Goal: Task Accomplishment & Management: Manage account settings

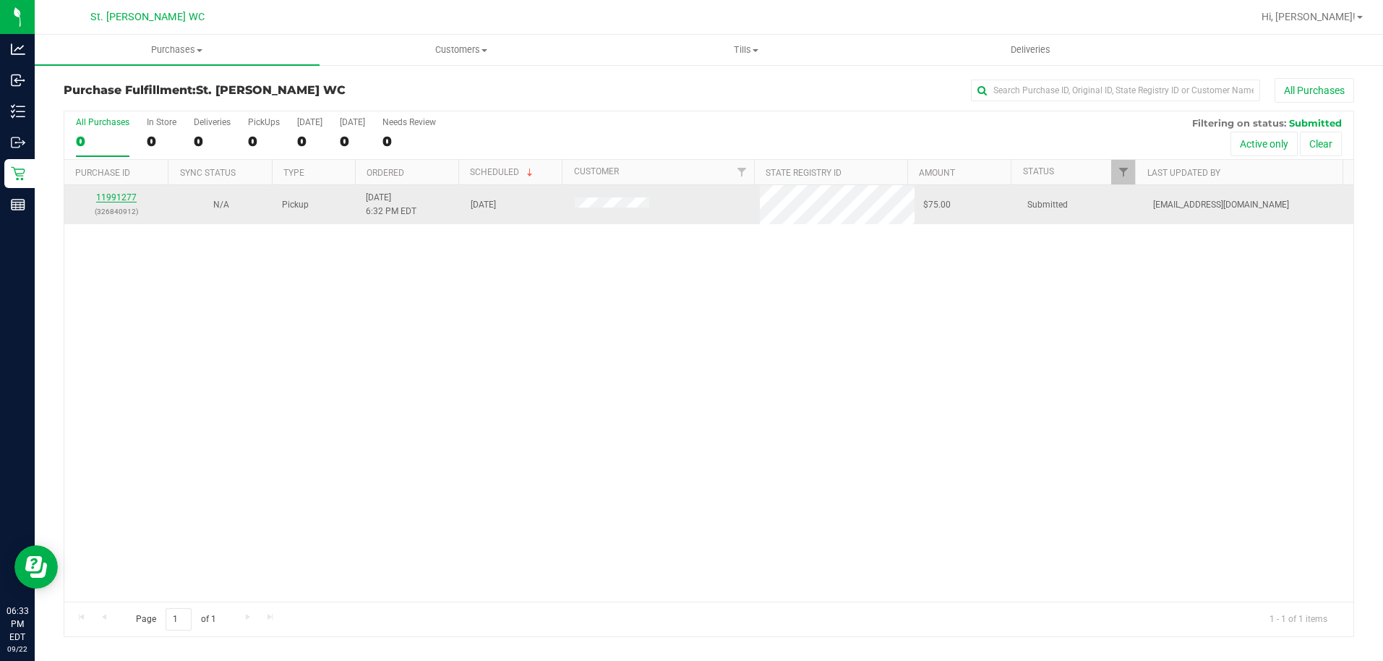
click at [122, 196] on link "11991277" at bounding box center [116, 197] width 40 height 10
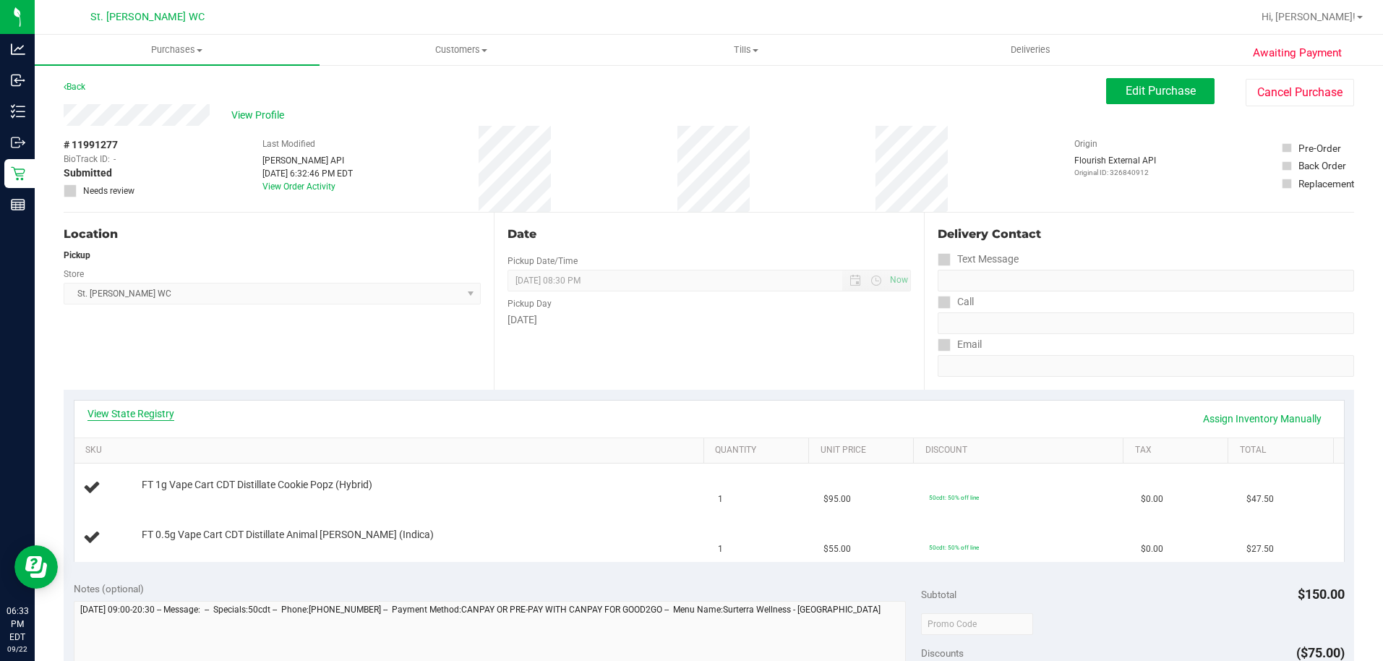
click at [143, 415] on link "View State Registry" at bounding box center [130, 413] width 87 height 14
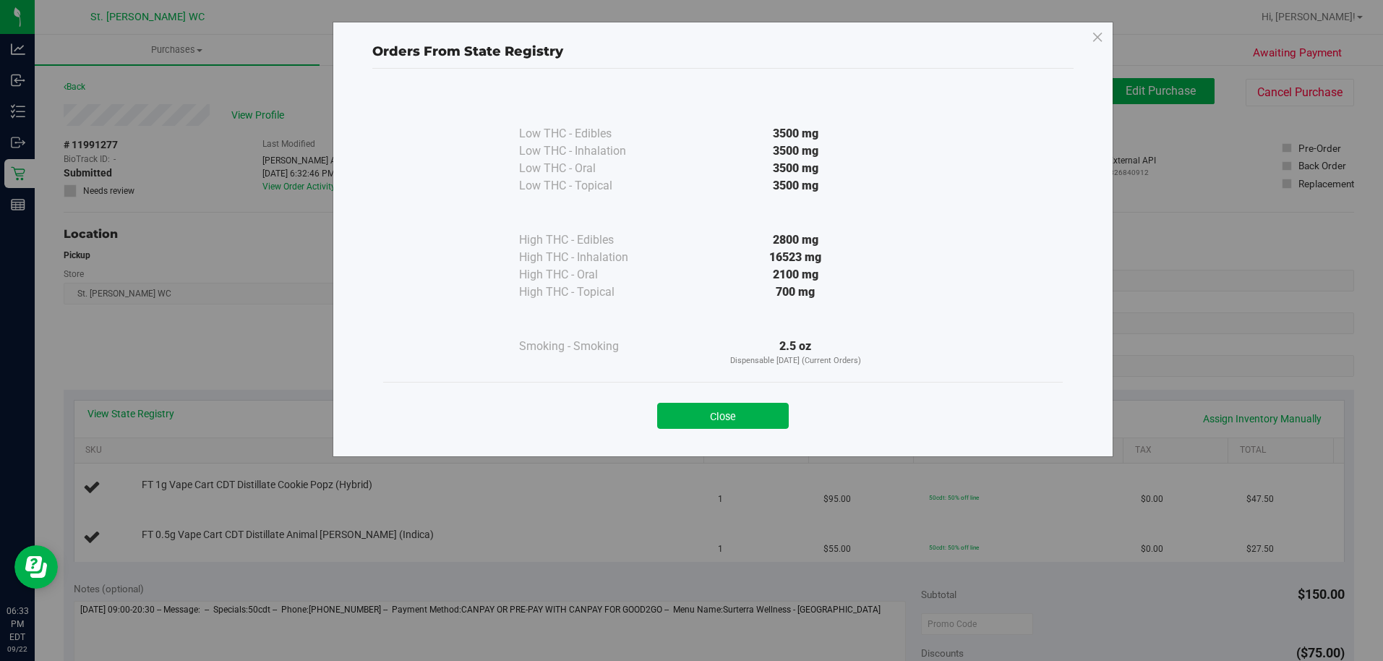
drag, startPoint x: 677, startPoint y: 406, endPoint x: 573, endPoint y: 397, distance: 103.8
click at [674, 408] on button "Close" at bounding box center [723, 416] width 132 height 26
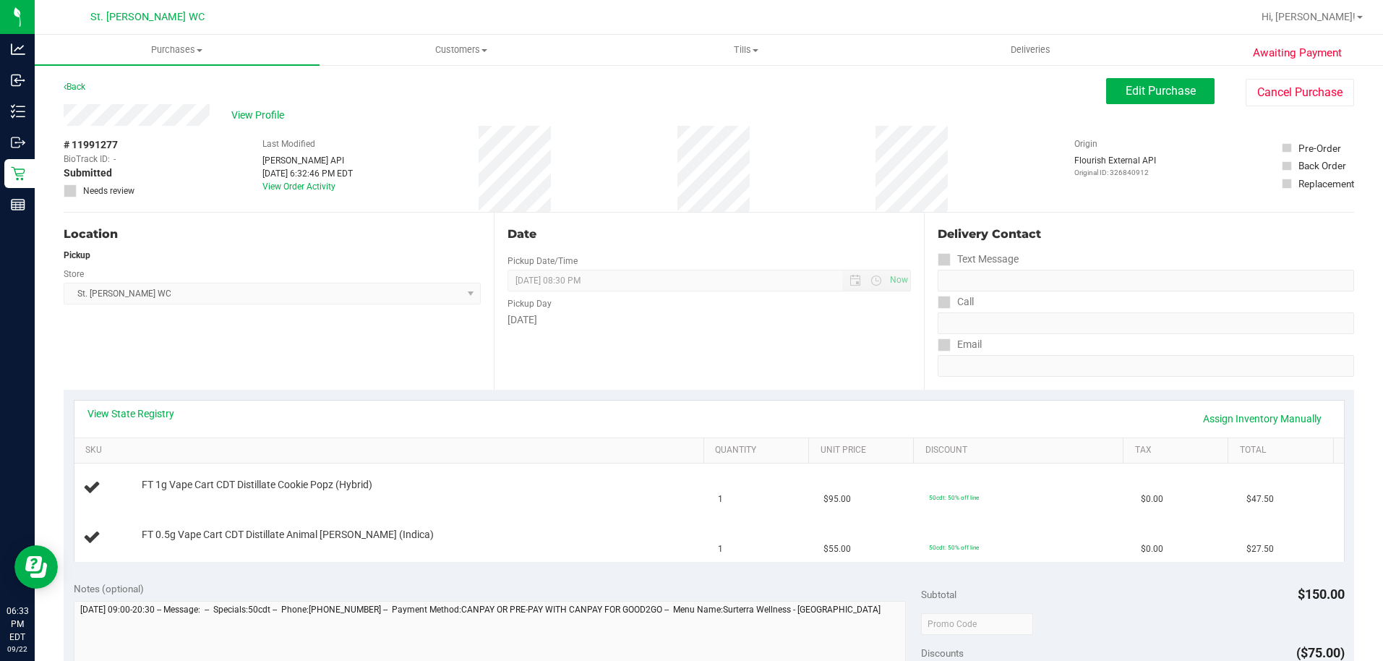
click at [487, 385] on div "Location Pickup Store [GEOGRAPHIC_DATA][PERSON_NAME] WC Select Store [PERSON_NA…" at bounding box center [279, 301] width 430 height 177
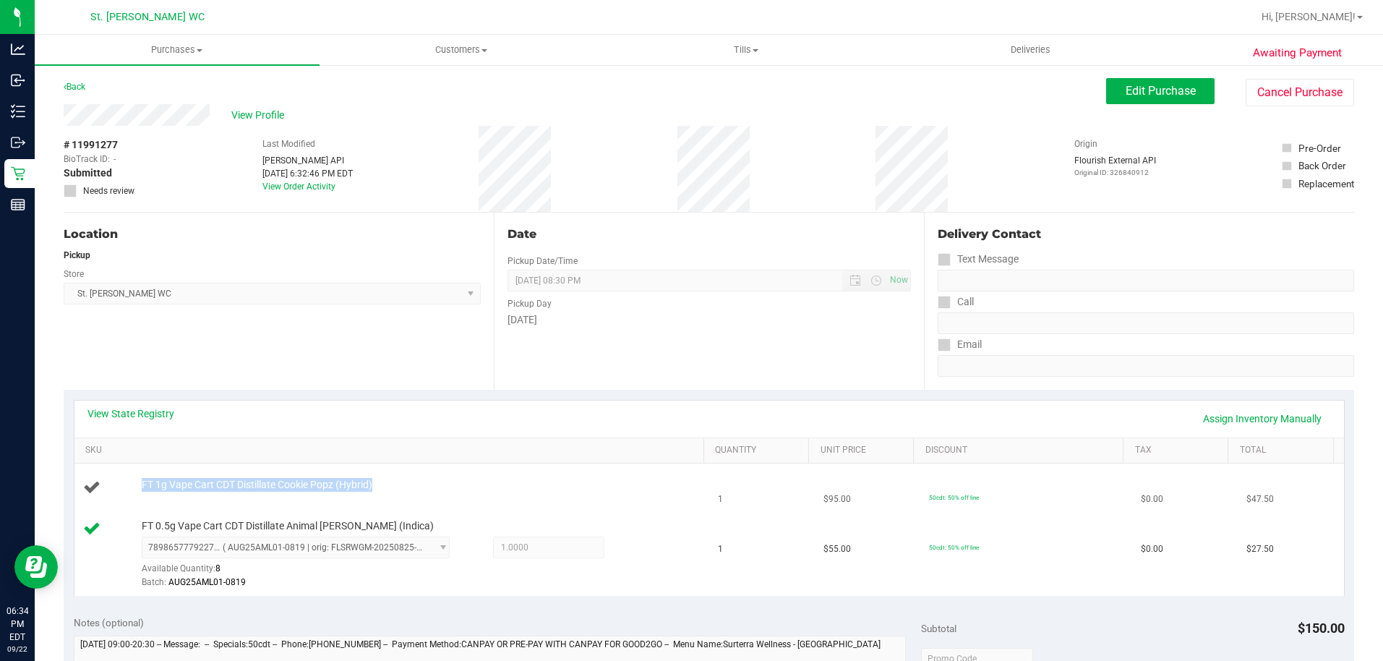
drag, startPoint x: 380, startPoint y: 481, endPoint x: 181, endPoint y: 469, distance: 199.9
click at [181, 469] on td "FT 1g Vape Cart CDT Distillate Cookie Popz (Hybrid)" at bounding box center [391, 487] width 635 height 49
copy span "FT 1g Vape Cart CDT Distillate Cookie Popz (Hybrid)"
click at [418, 384] on div "Location Pickup Store [GEOGRAPHIC_DATA][PERSON_NAME] WC Select Store [PERSON_NA…" at bounding box center [279, 301] width 430 height 177
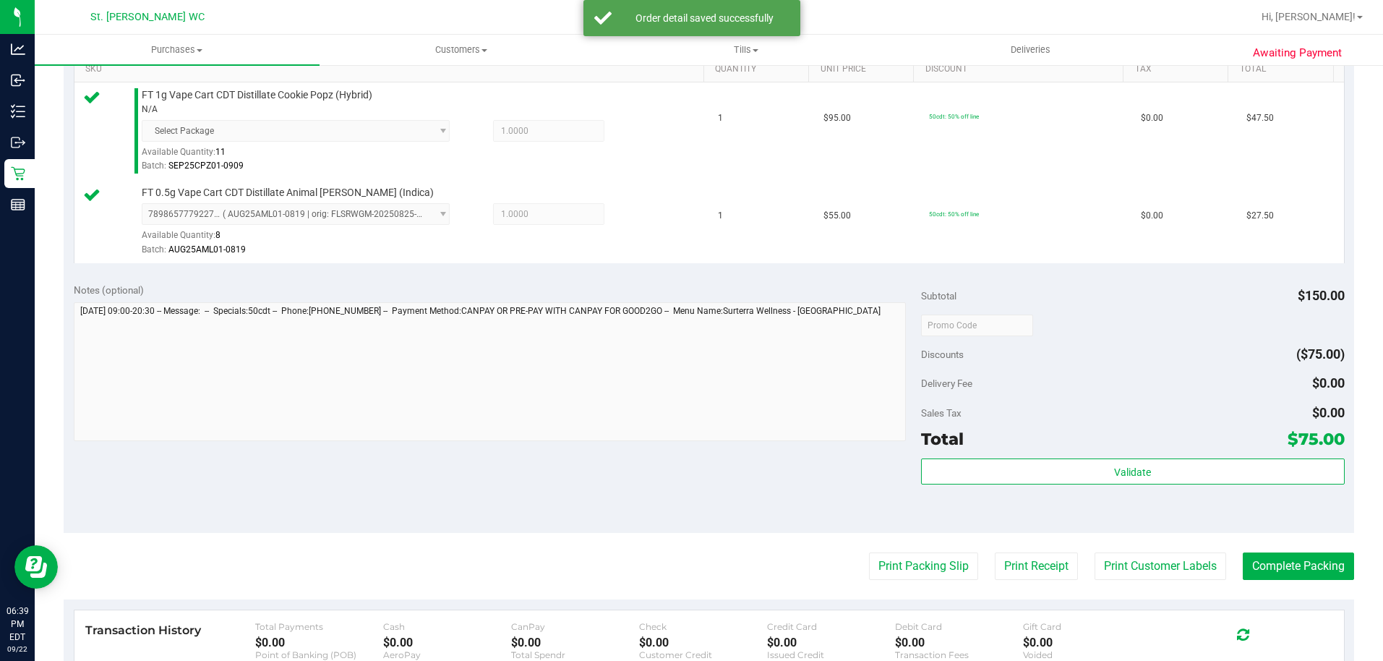
scroll to position [406, 0]
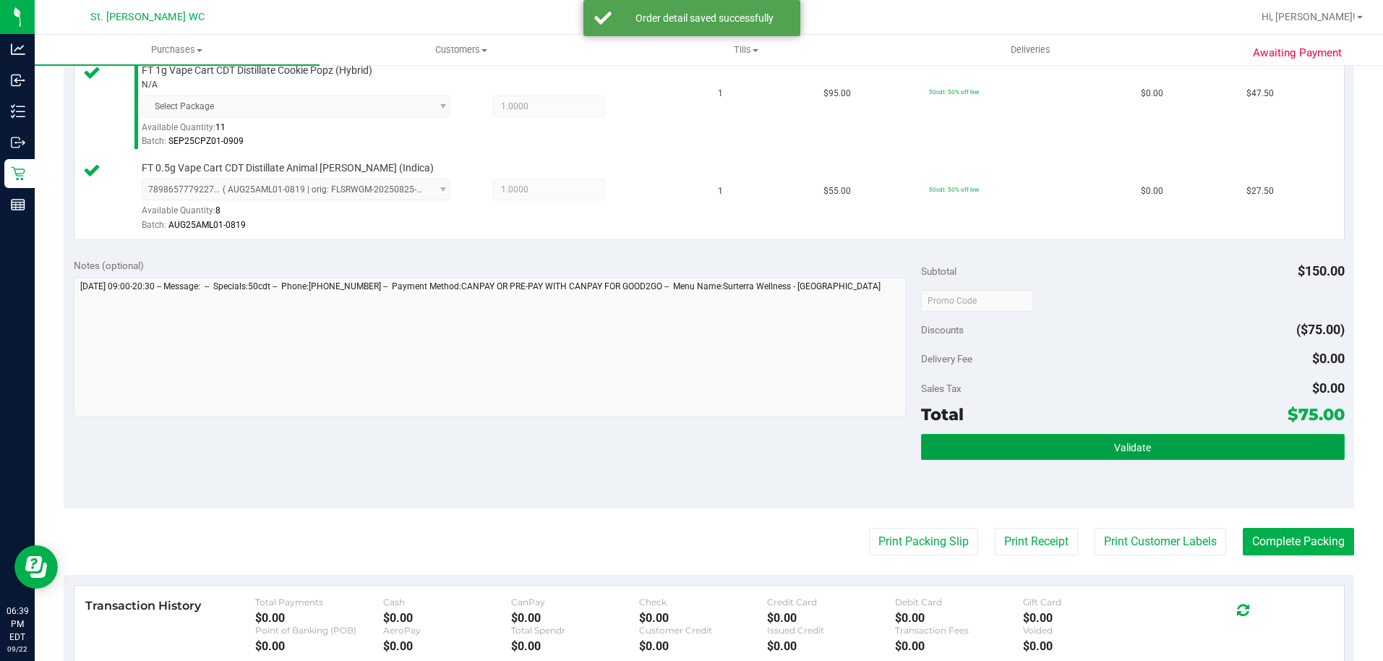
click at [1243, 446] on button "Validate" at bounding box center [1133, 447] width 424 height 26
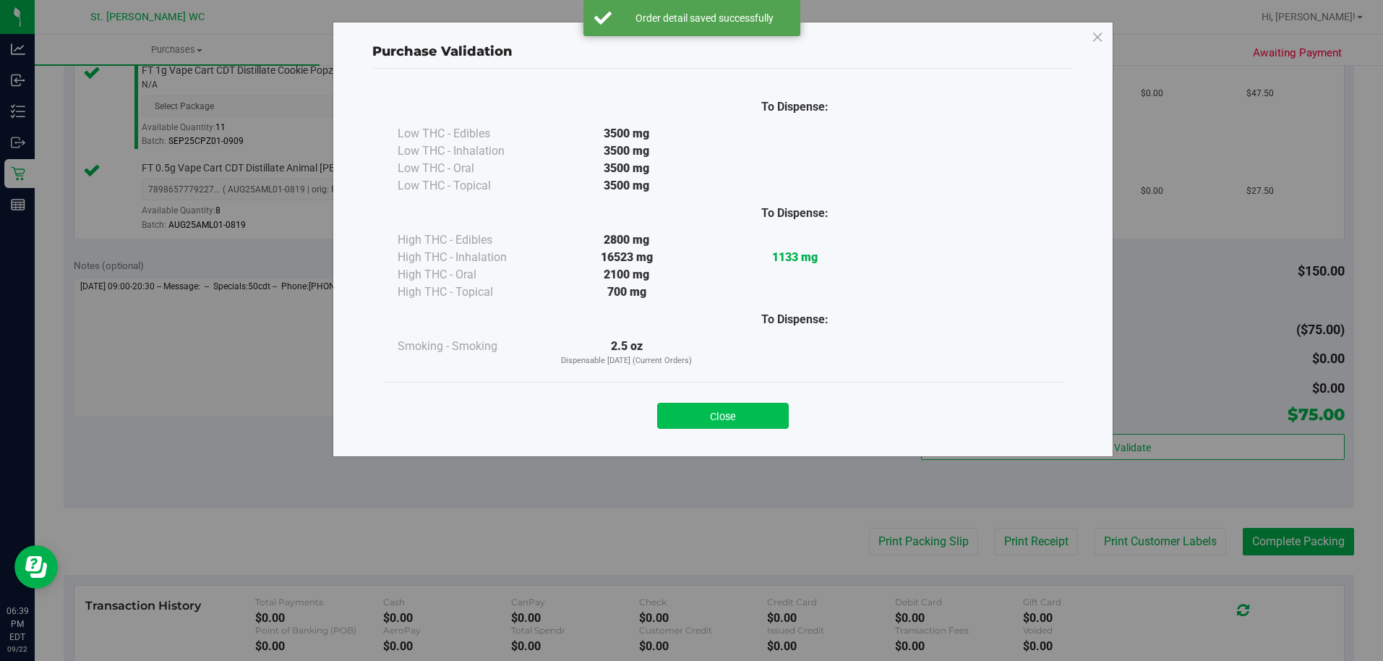
click at [749, 416] on button "Close" at bounding box center [723, 416] width 132 height 26
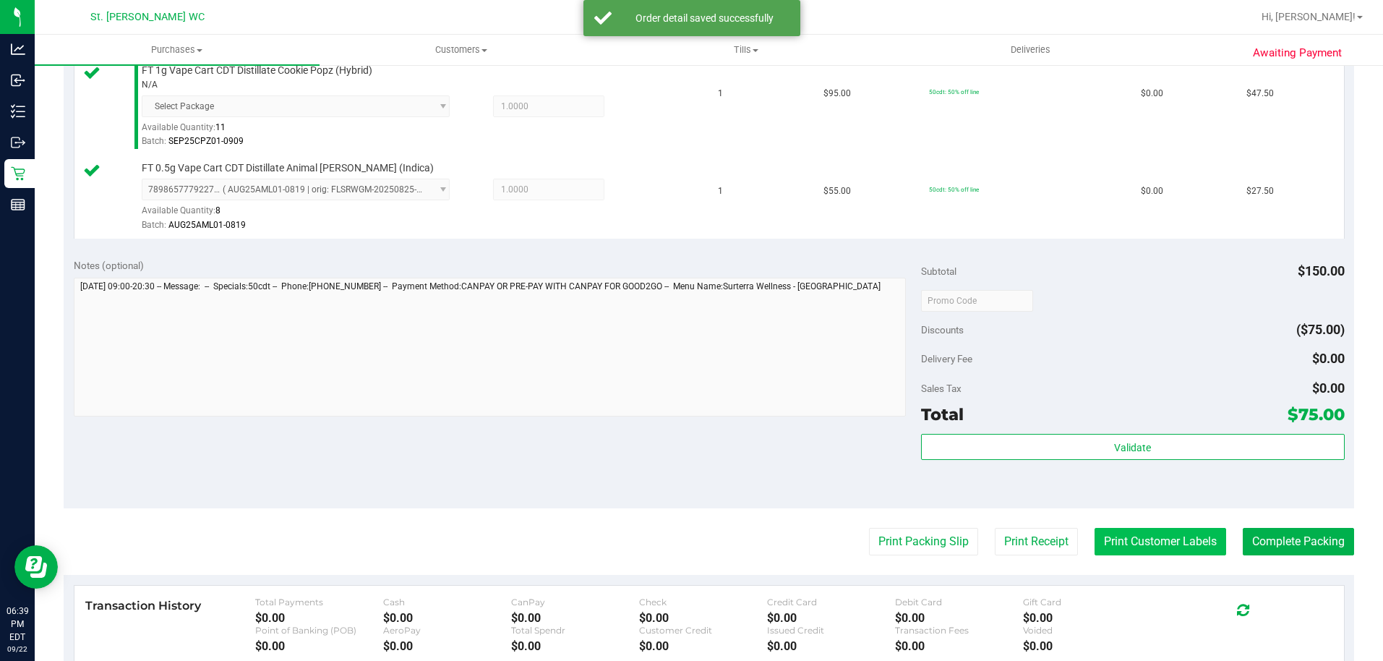
click at [1146, 547] on button "Print Customer Labels" at bounding box center [1160, 541] width 132 height 27
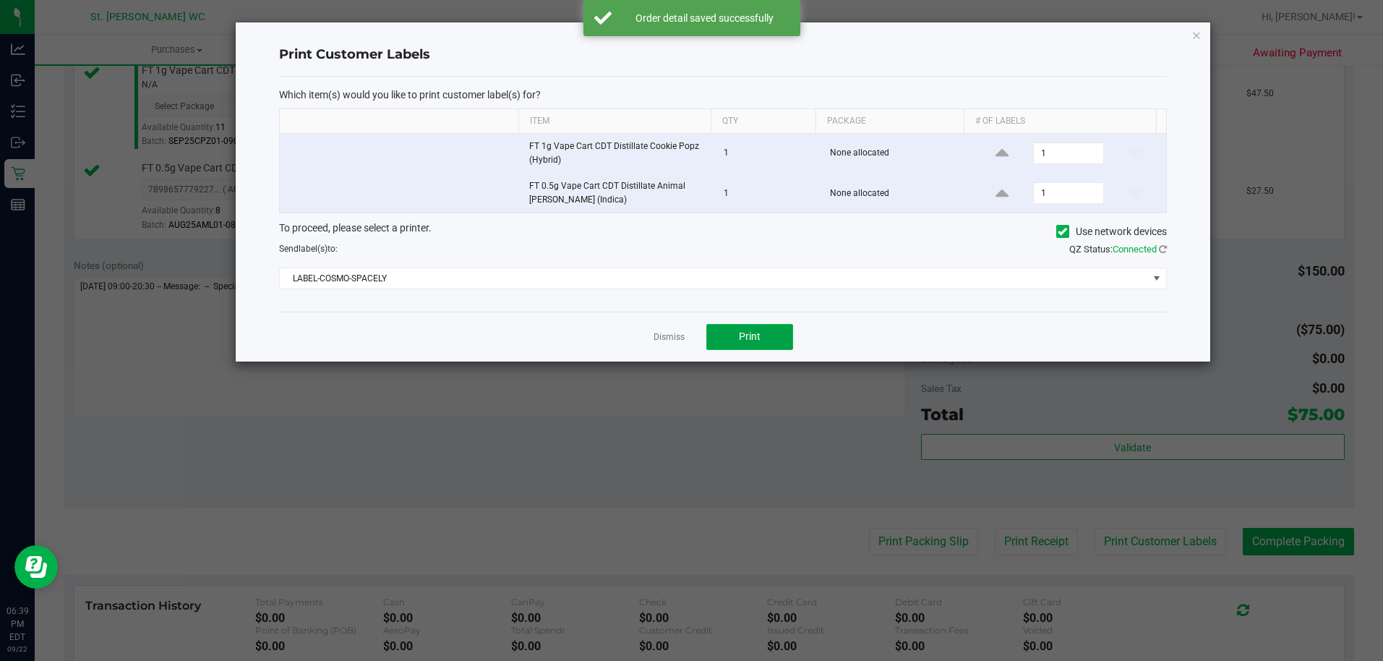
click at [789, 339] on button "Print" at bounding box center [749, 337] width 87 height 26
click at [1196, 38] on icon "button" at bounding box center [1196, 34] width 10 height 17
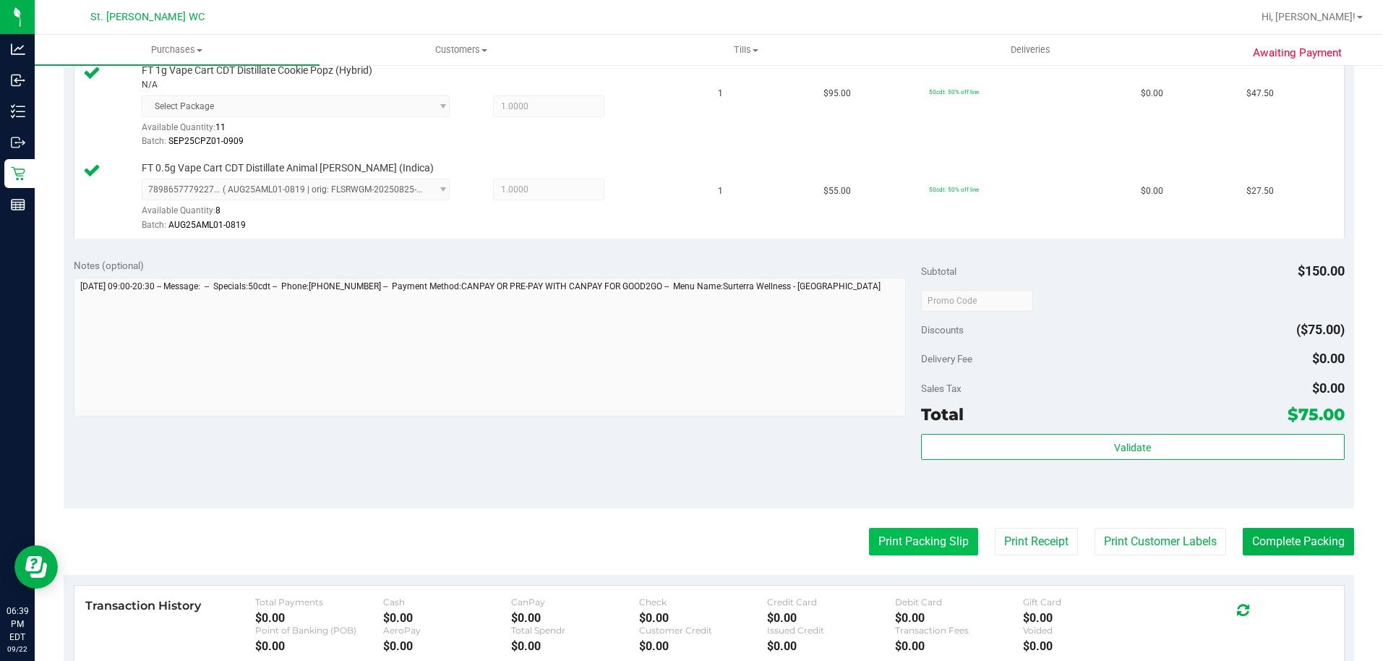
click at [912, 546] on button "Print Packing Slip" at bounding box center [923, 541] width 109 height 27
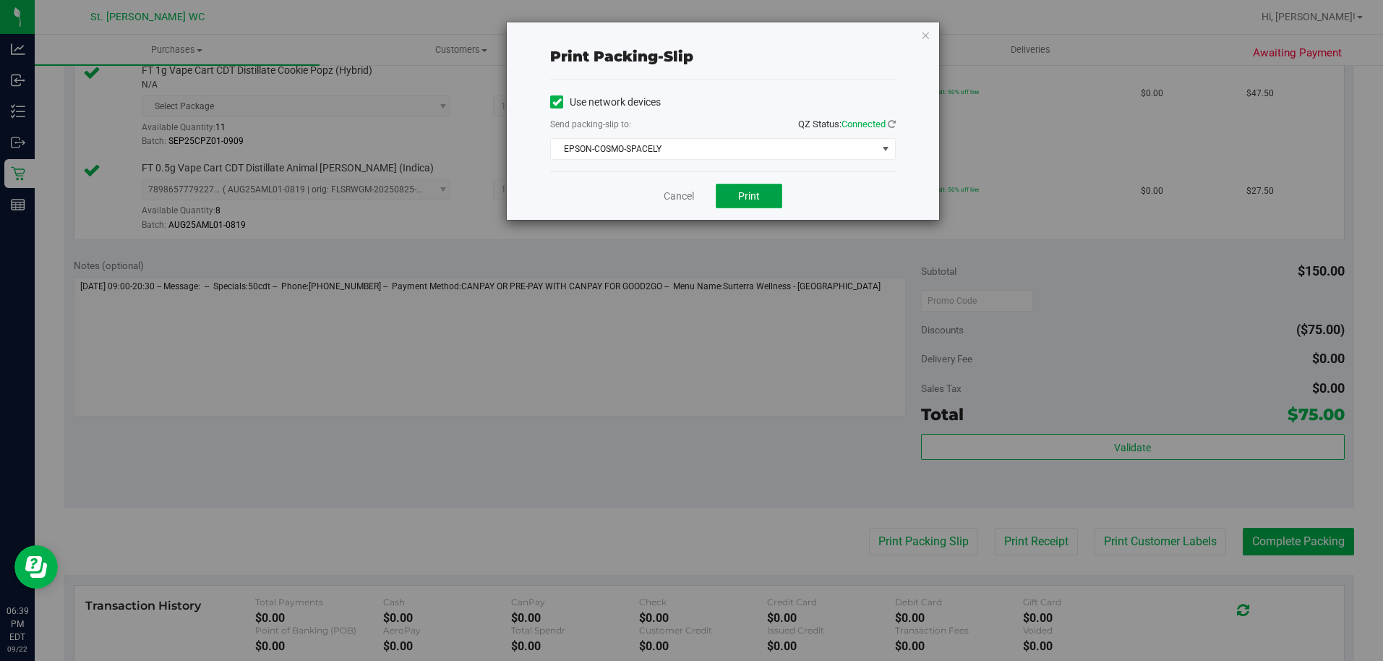
click at [742, 187] on button "Print" at bounding box center [749, 196] width 67 height 25
click at [925, 33] on icon "button" at bounding box center [925, 34] width 10 height 17
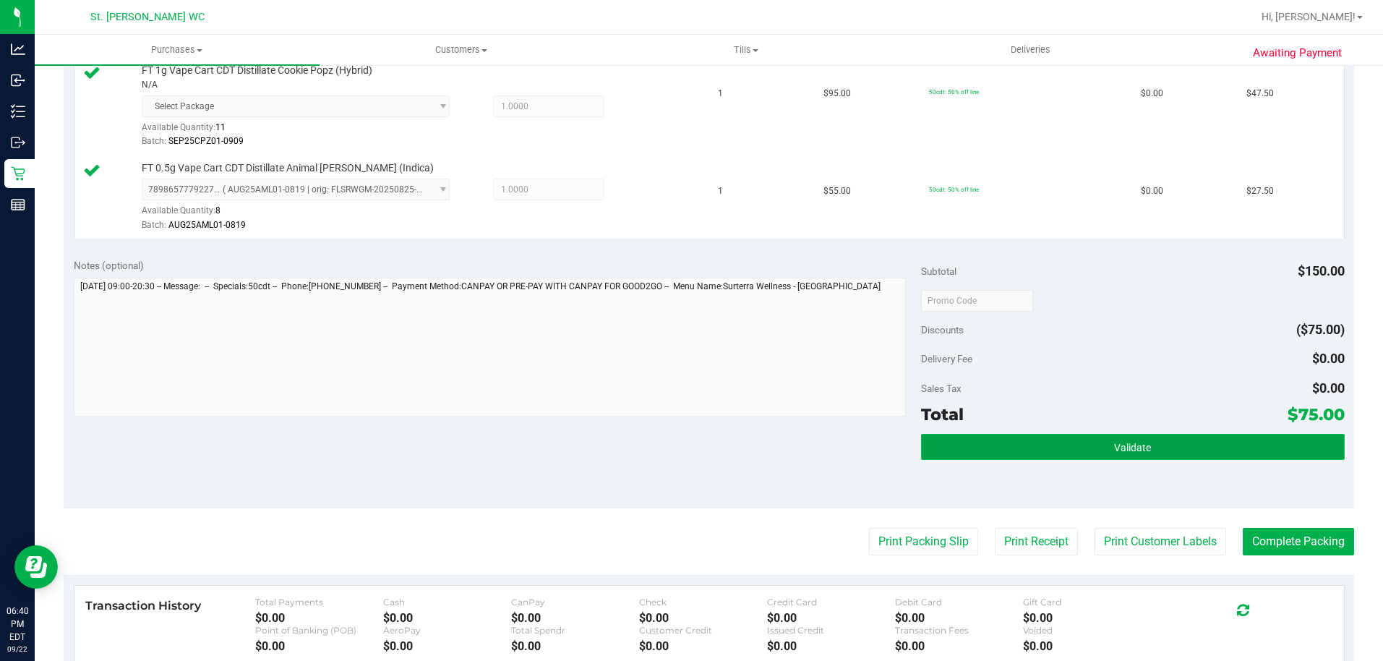
click at [1181, 452] on button "Validate" at bounding box center [1133, 447] width 424 height 26
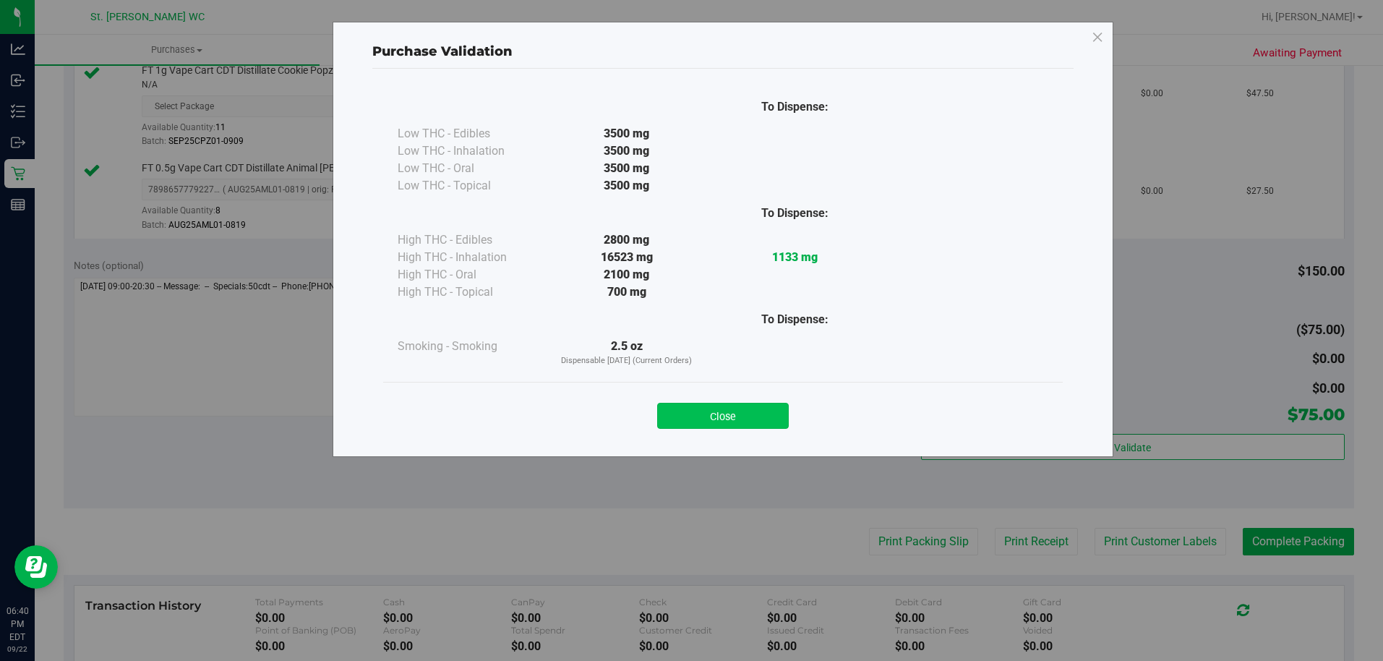
click at [734, 419] on button "Close" at bounding box center [723, 416] width 132 height 26
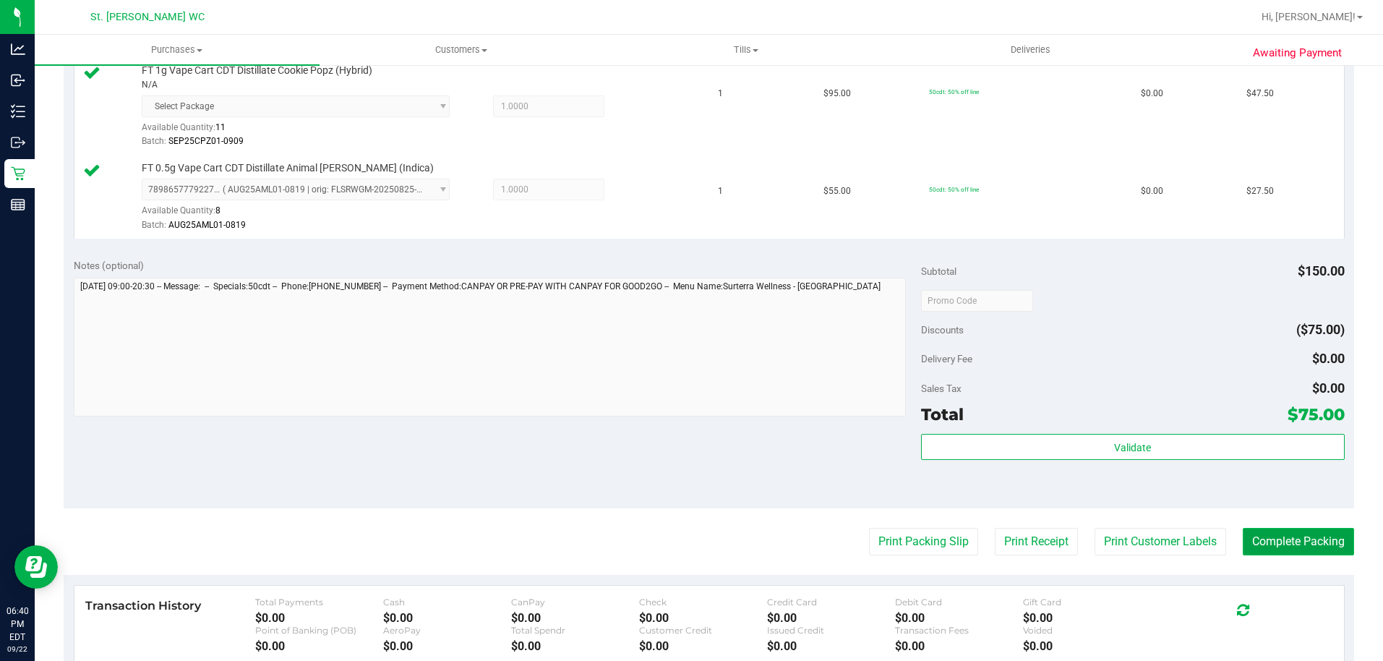
click at [1271, 528] on button "Complete Packing" at bounding box center [1298, 541] width 111 height 27
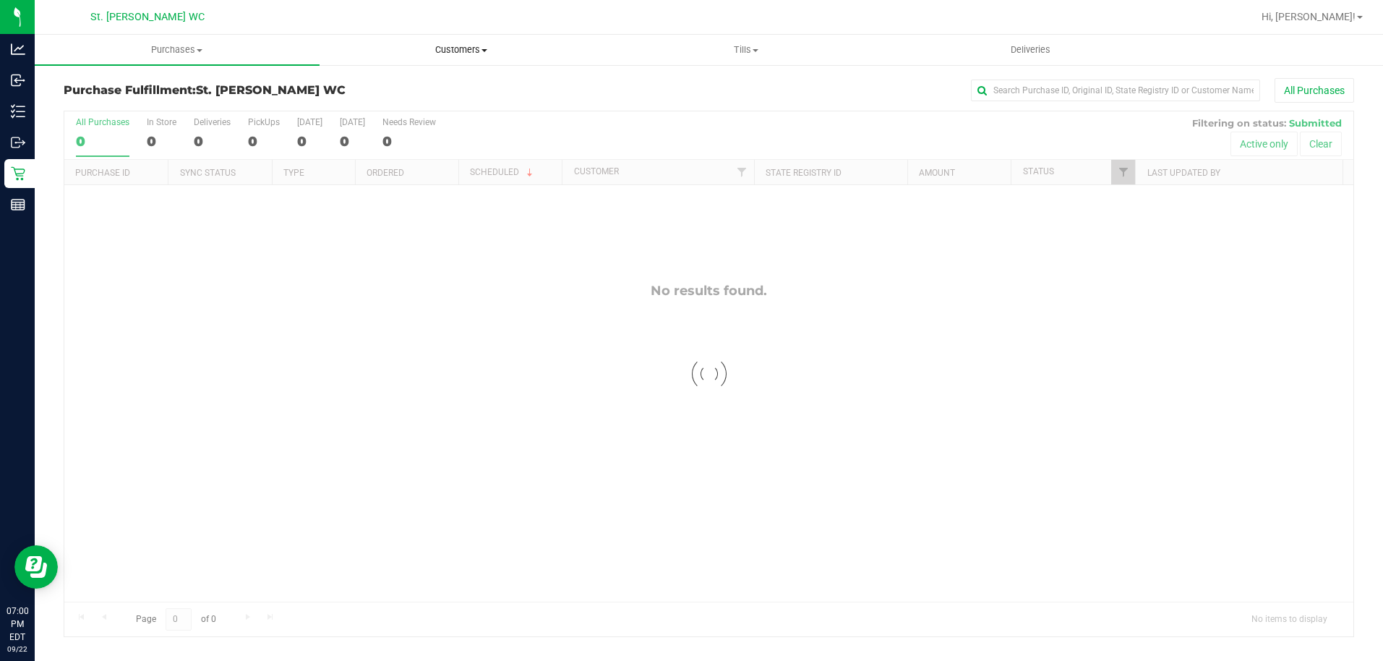
click at [448, 53] on span "Customers" at bounding box center [461, 49] width 283 height 13
click at [398, 84] on span "All customers" at bounding box center [372, 87] width 104 height 12
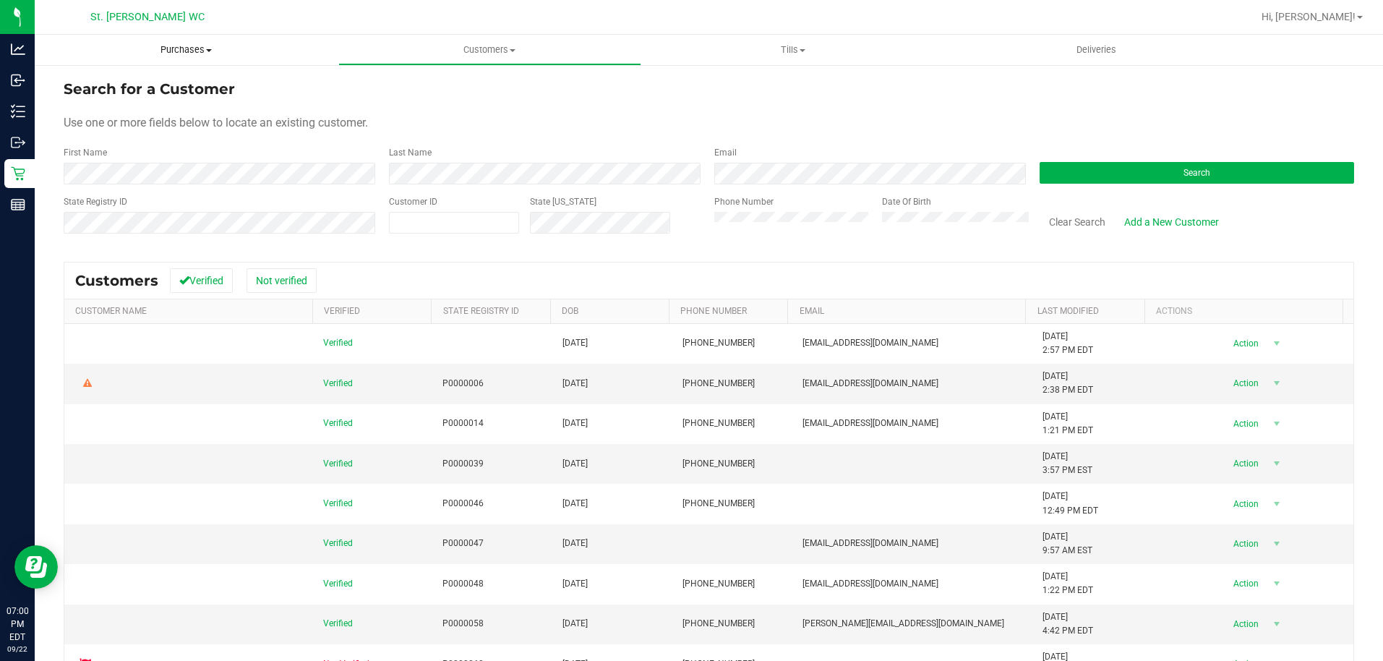
click at [199, 41] on uib-tab-heading "Purchases Summary of purchases Fulfillment All purchases" at bounding box center [187, 50] width 304 height 30
click at [197, 51] on span "Purchases" at bounding box center [187, 49] width 304 height 13
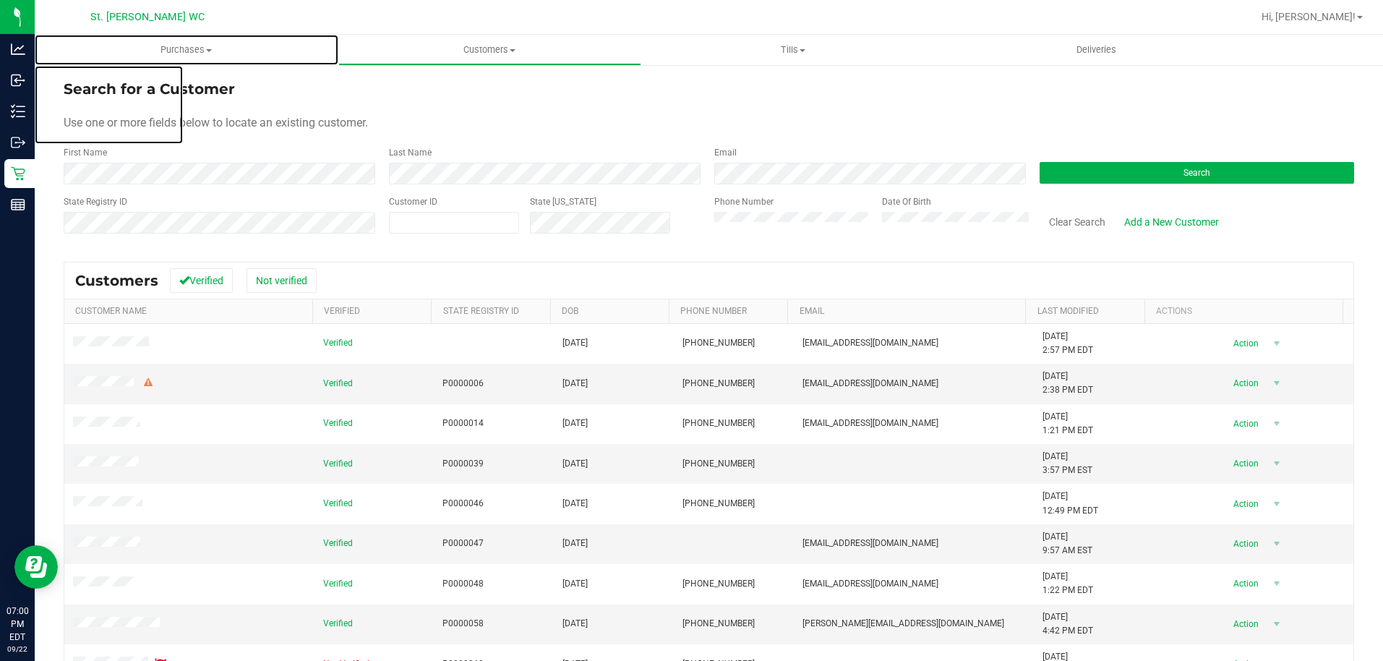
click at [171, 48] on span "Purchases" at bounding box center [187, 49] width 304 height 13
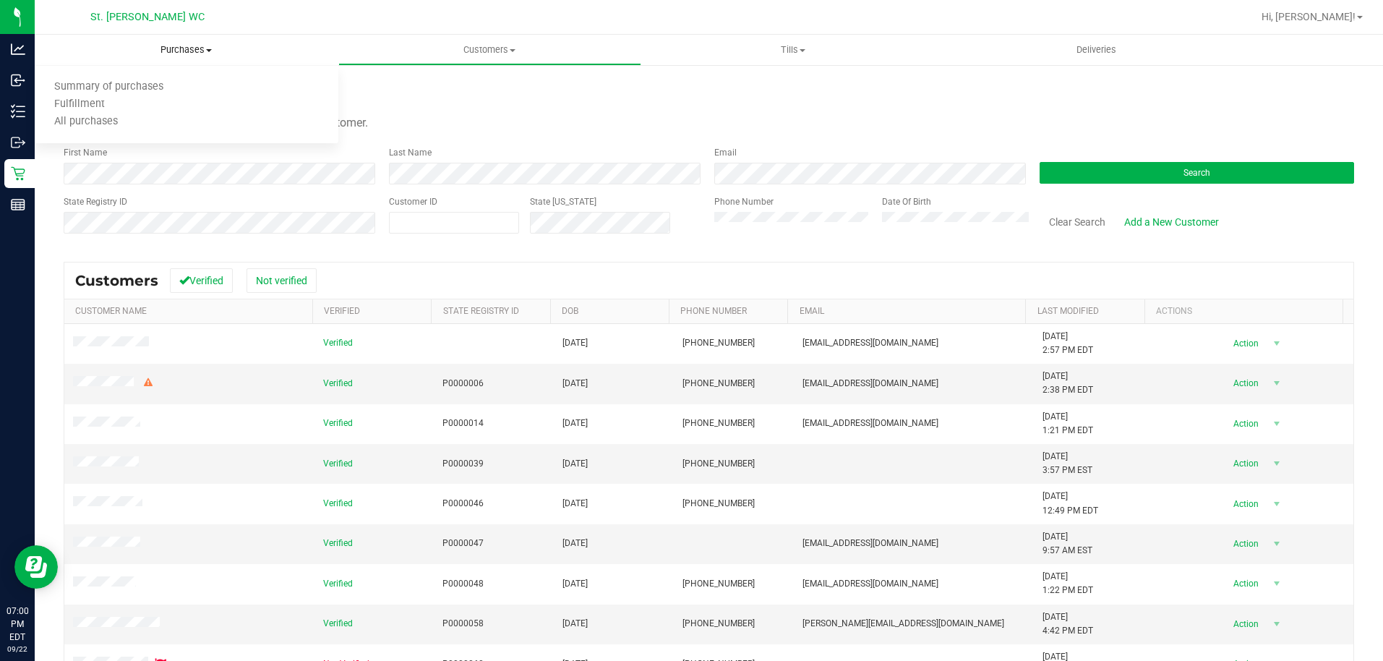
click at [189, 51] on span "Purchases" at bounding box center [187, 49] width 304 height 13
click at [152, 118] on li "All purchases" at bounding box center [187, 121] width 304 height 17
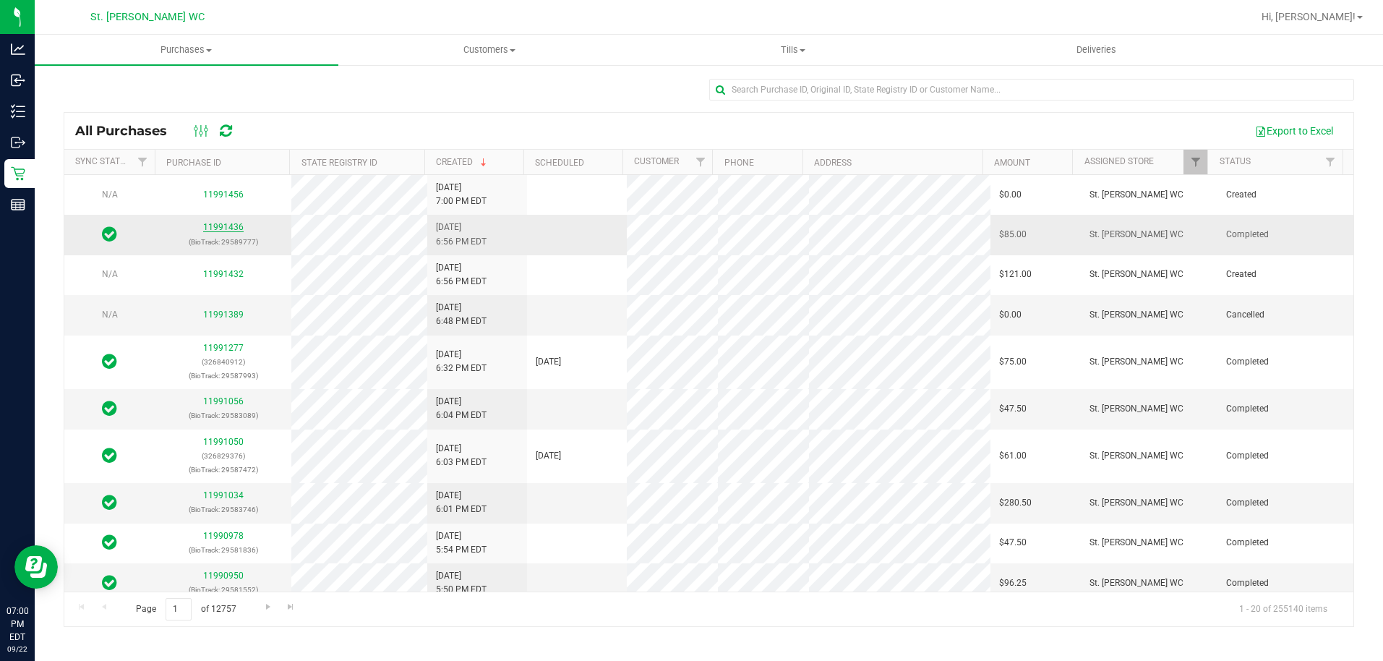
click at [233, 228] on link "11991436" at bounding box center [223, 227] width 40 height 10
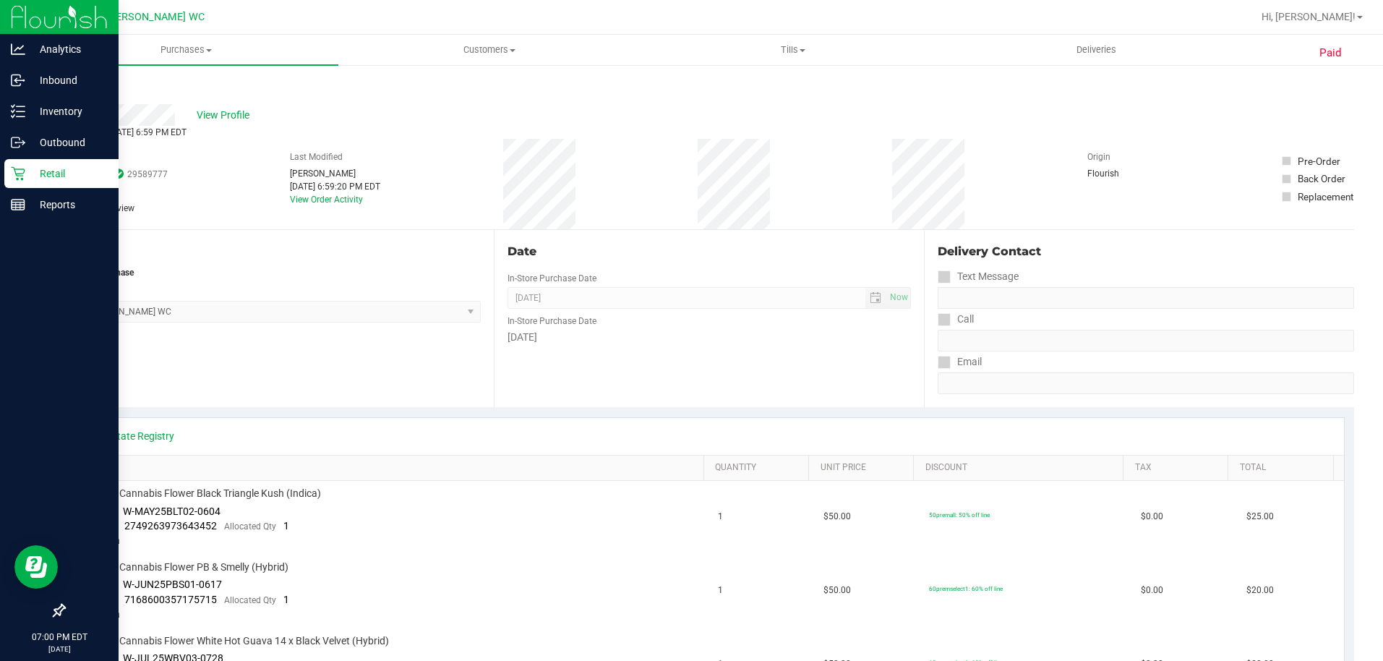
click at [28, 168] on p "Retail" at bounding box center [68, 173] width 87 height 17
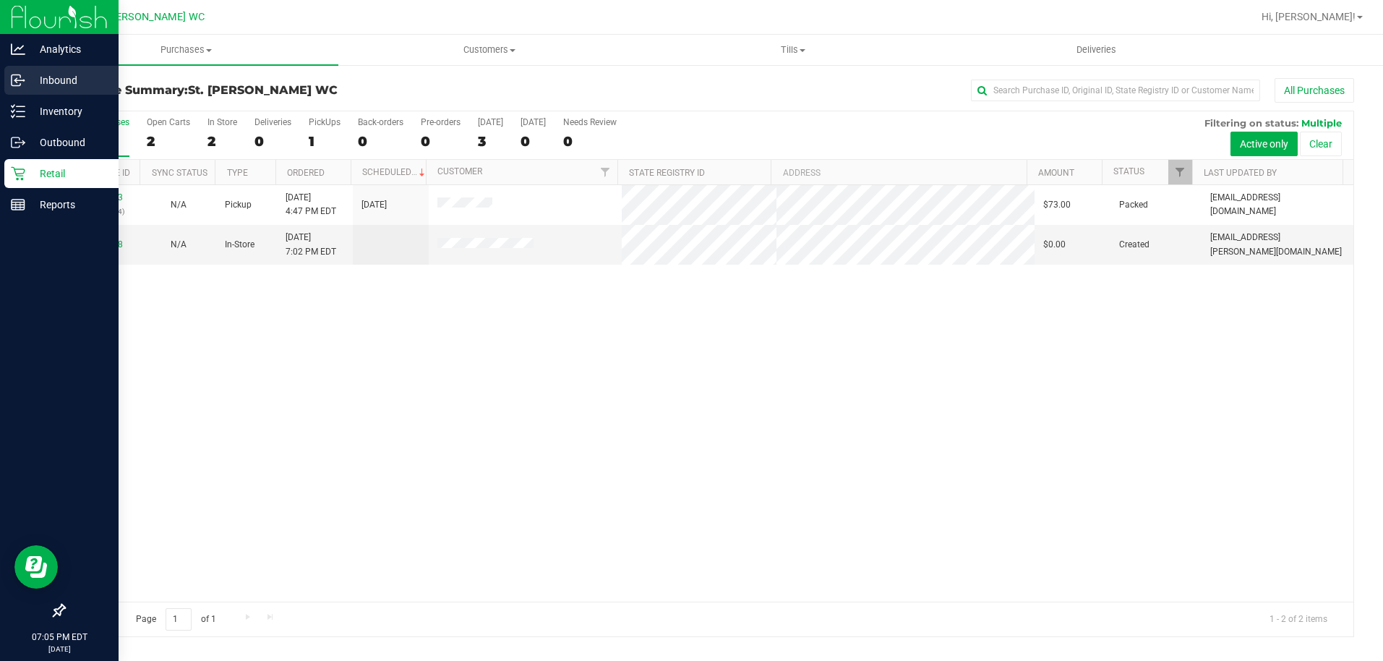
click at [35, 95] on link "Inbound" at bounding box center [59, 81] width 119 height 31
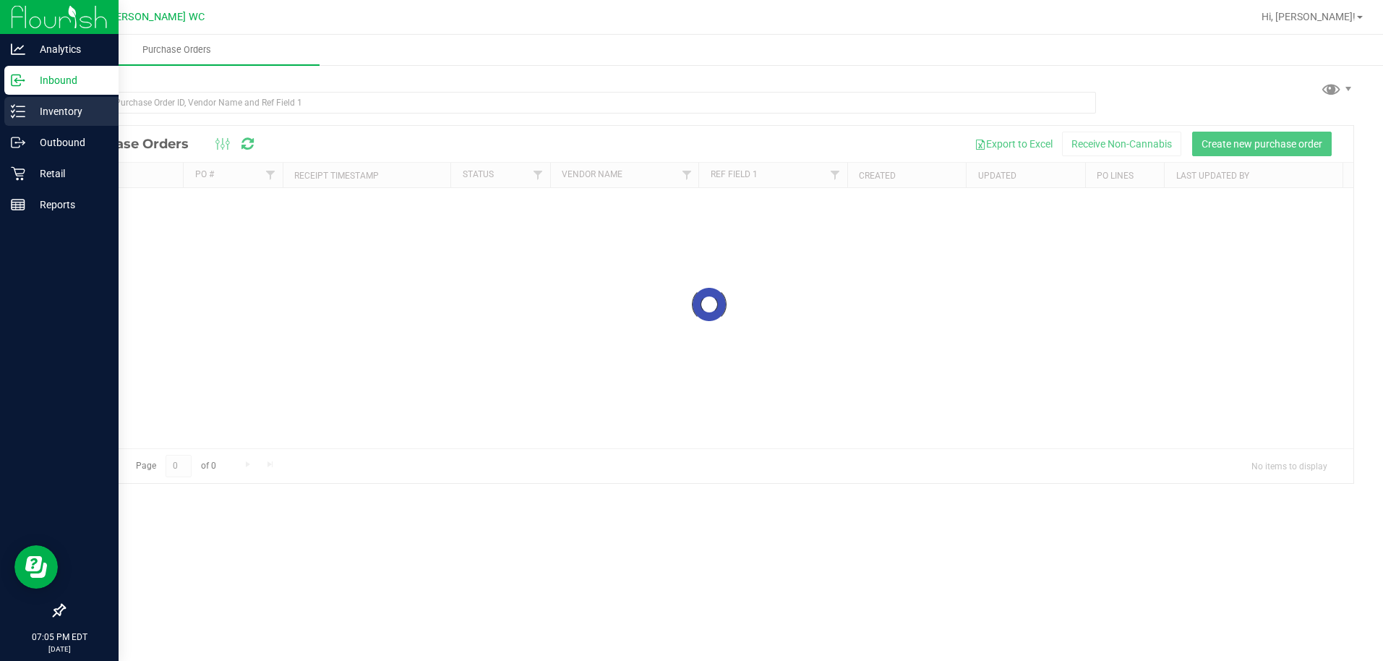
click at [35, 106] on p "Inventory" at bounding box center [68, 111] width 87 height 17
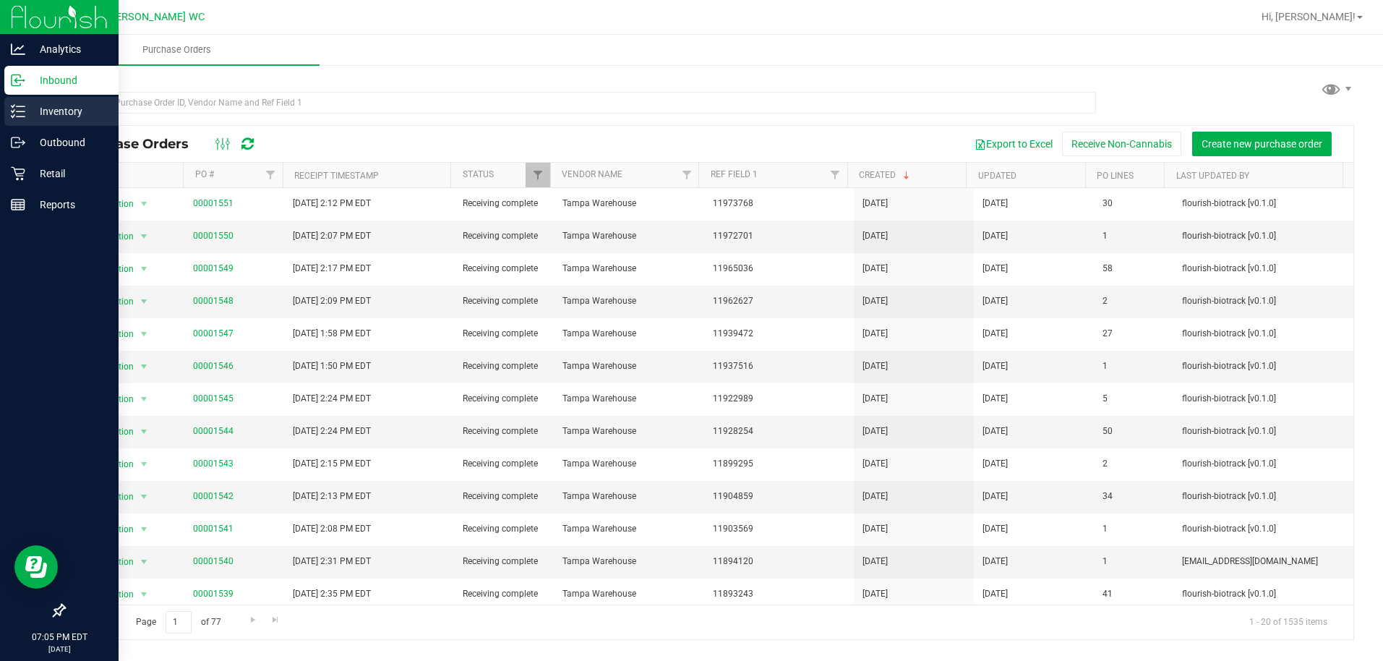
click at [20, 116] on line at bounding box center [21, 116] width 8 height 0
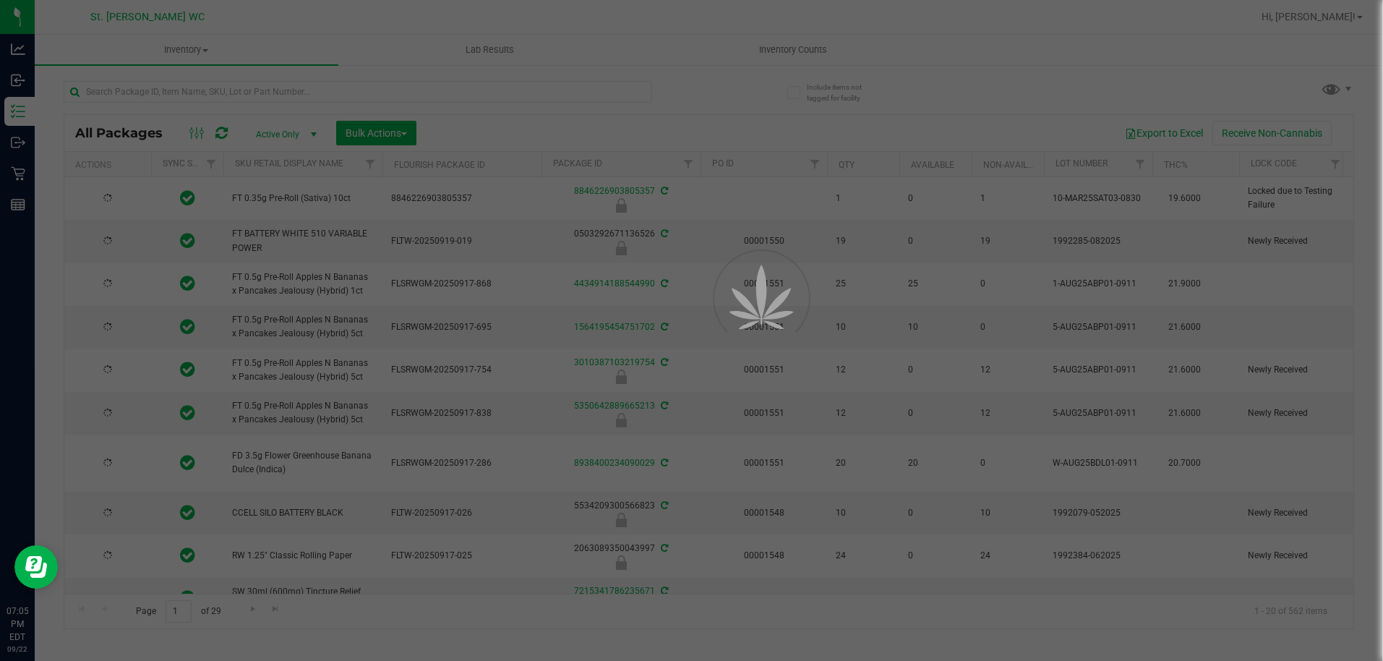
click at [107, 98] on div at bounding box center [691, 330] width 1383 height 661
type input "[DATE]"
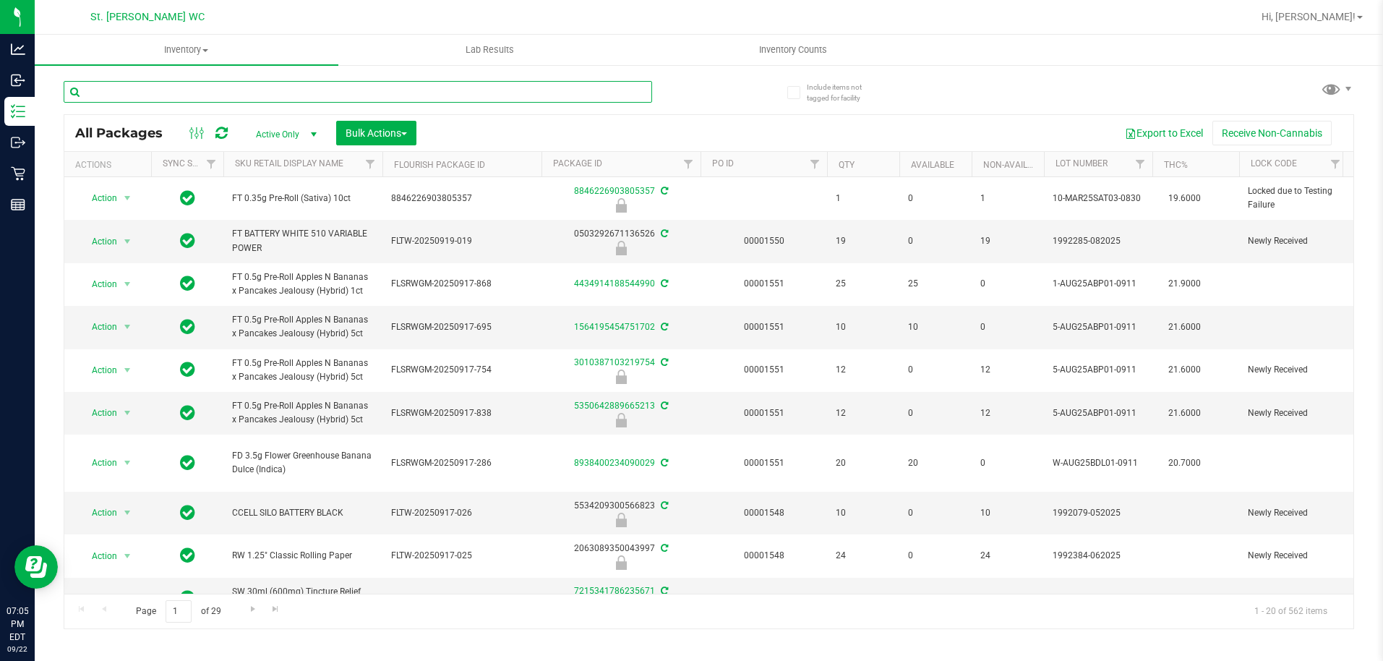
click at [111, 88] on input "text" at bounding box center [358, 92] width 588 height 22
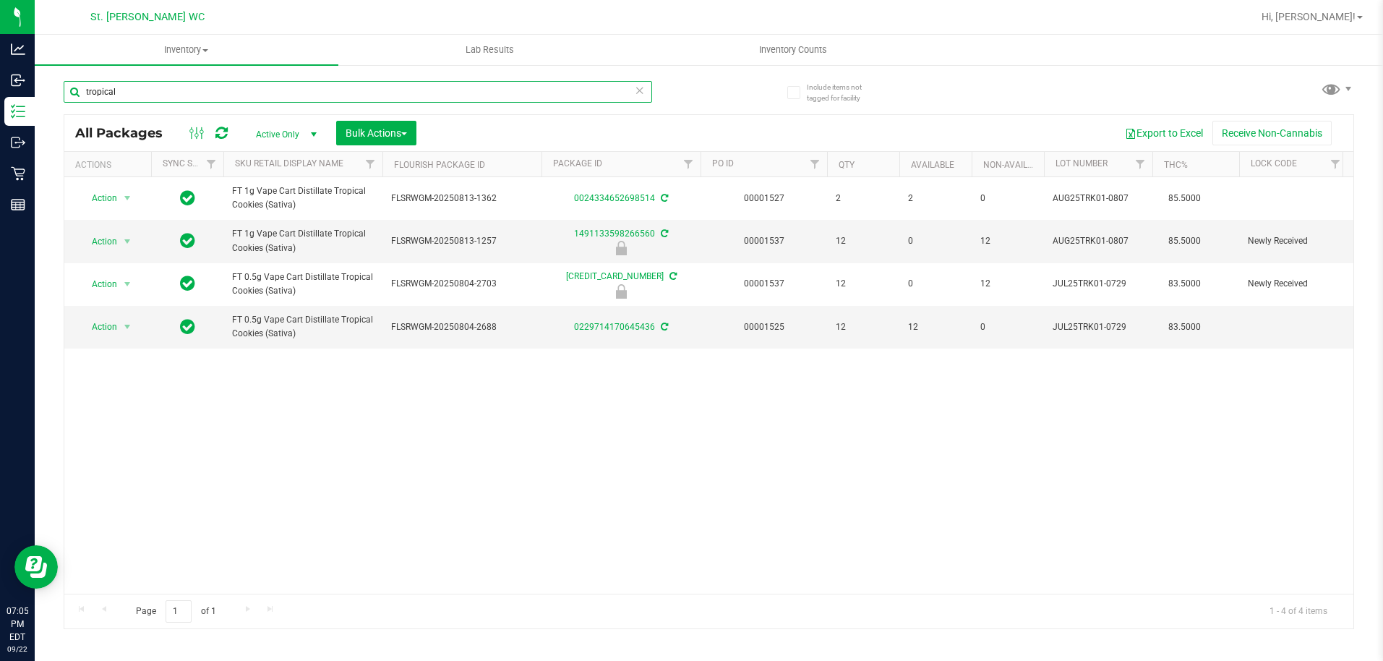
type input "tropical"
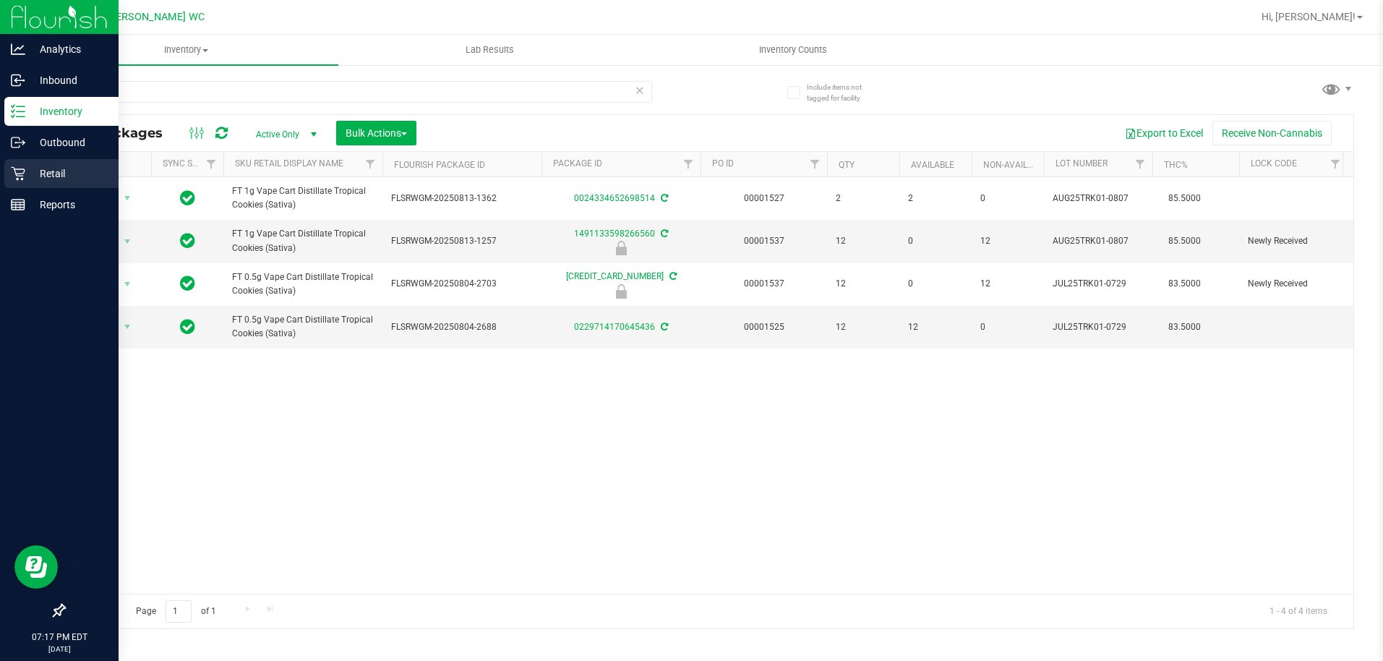
click at [81, 168] on p "Retail" at bounding box center [68, 173] width 87 height 17
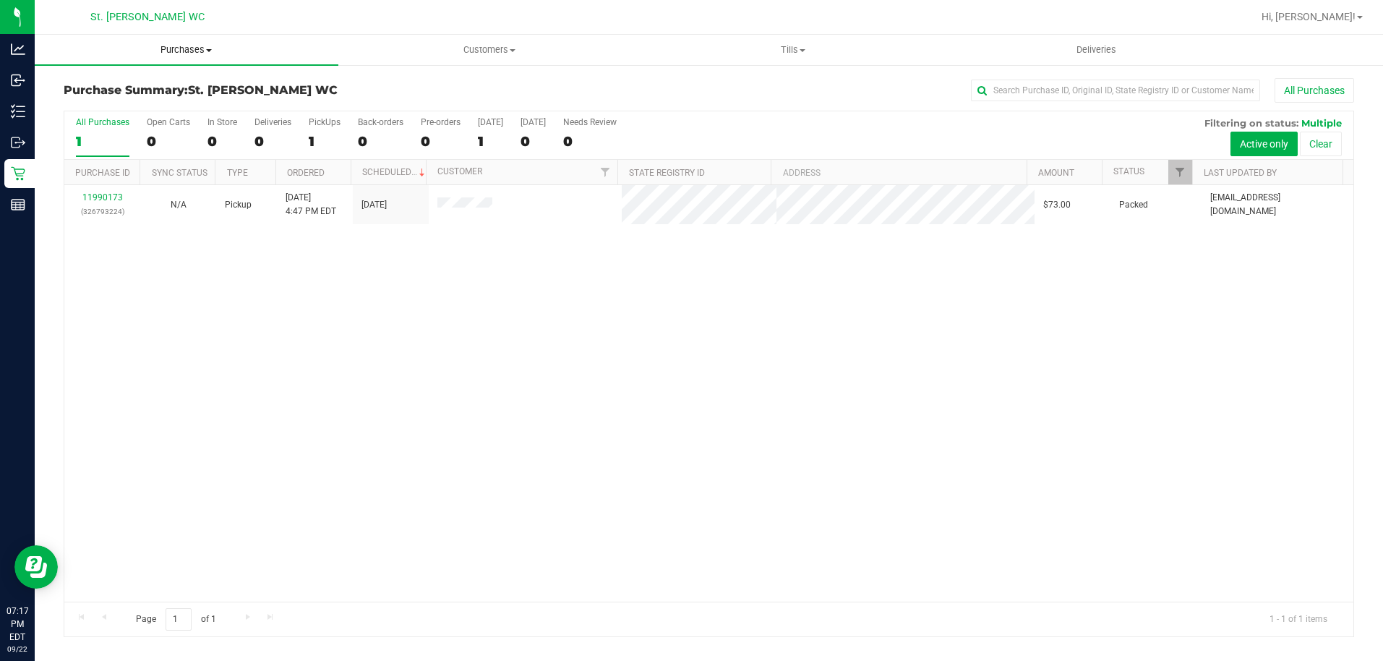
click at [163, 49] on span "Purchases" at bounding box center [187, 49] width 304 height 13
click at [120, 118] on span "All purchases" at bounding box center [86, 122] width 103 height 12
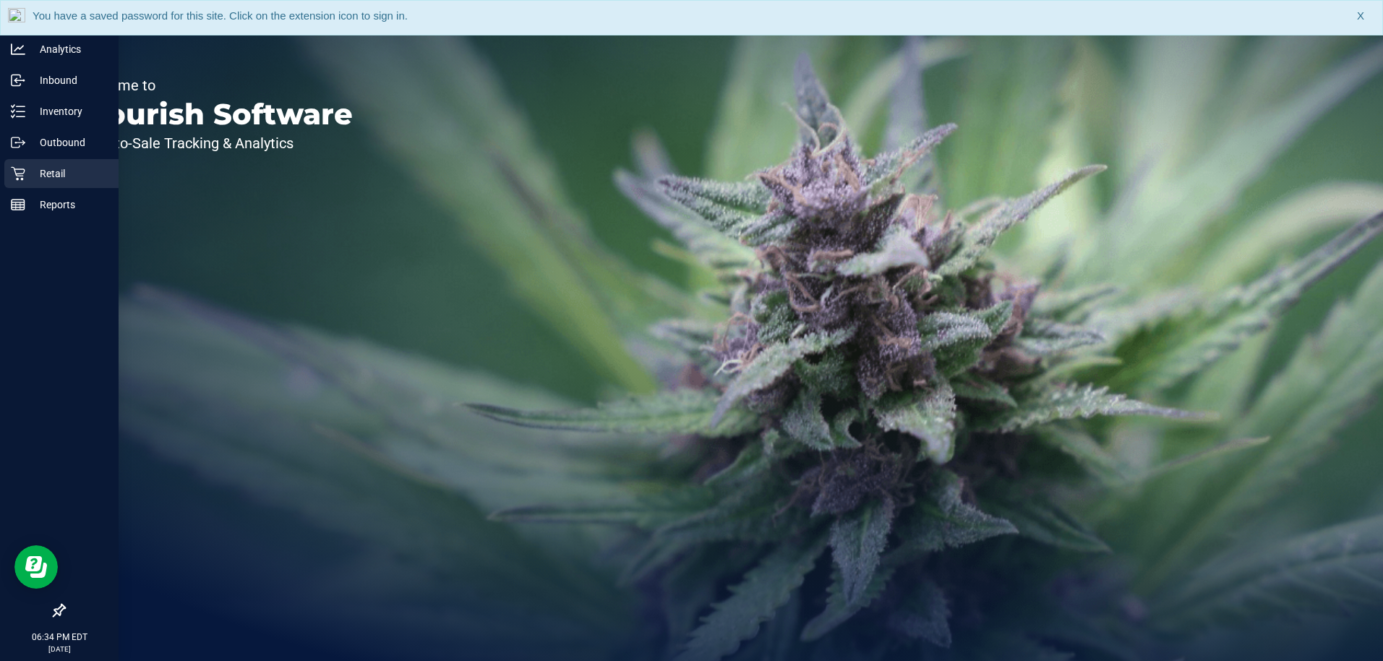
click at [83, 171] on p "Retail" at bounding box center [68, 173] width 87 height 17
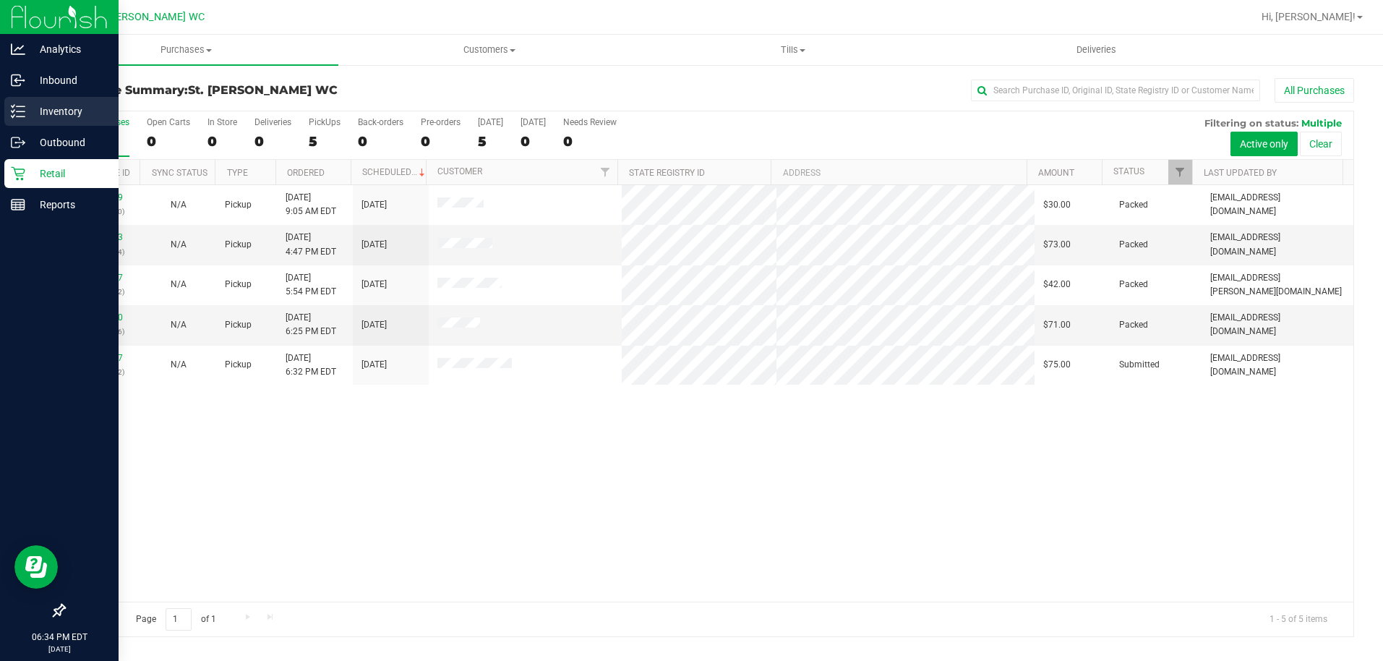
click at [25, 114] on icon at bounding box center [18, 111] width 14 height 14
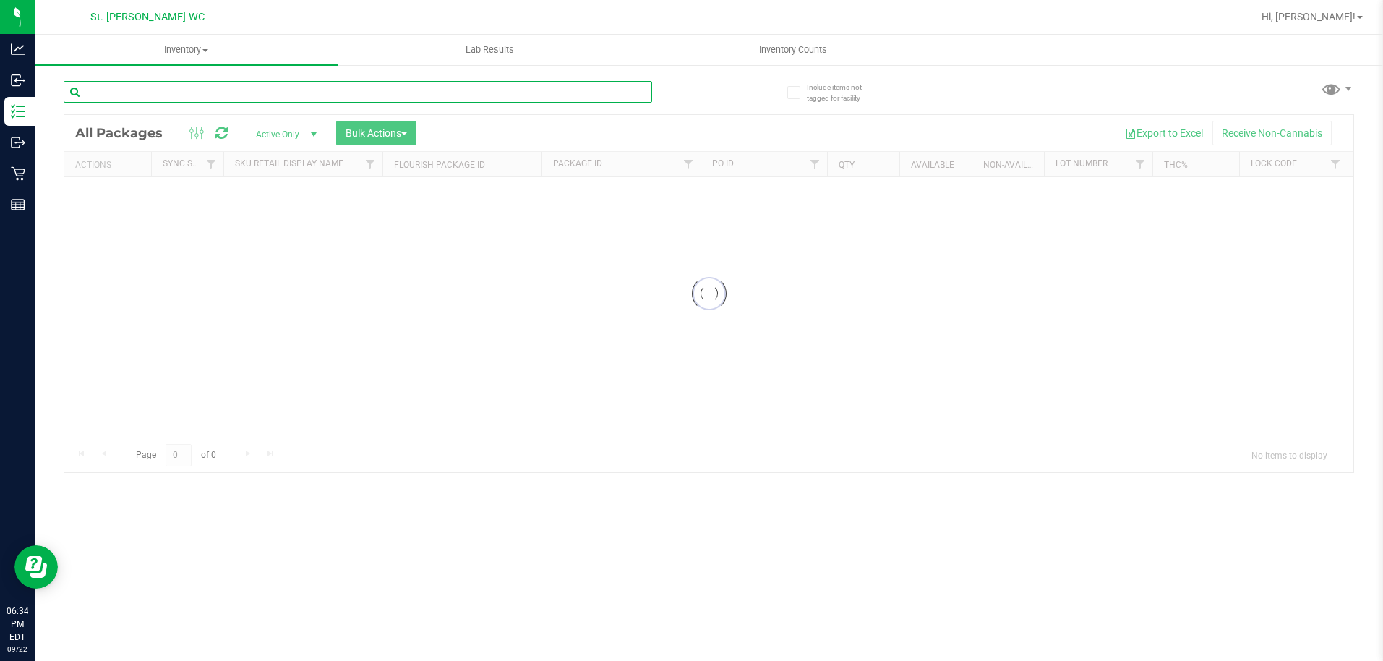
click at [299, 91] on input "text" at bounding box center [358, 92] width 588 height 22
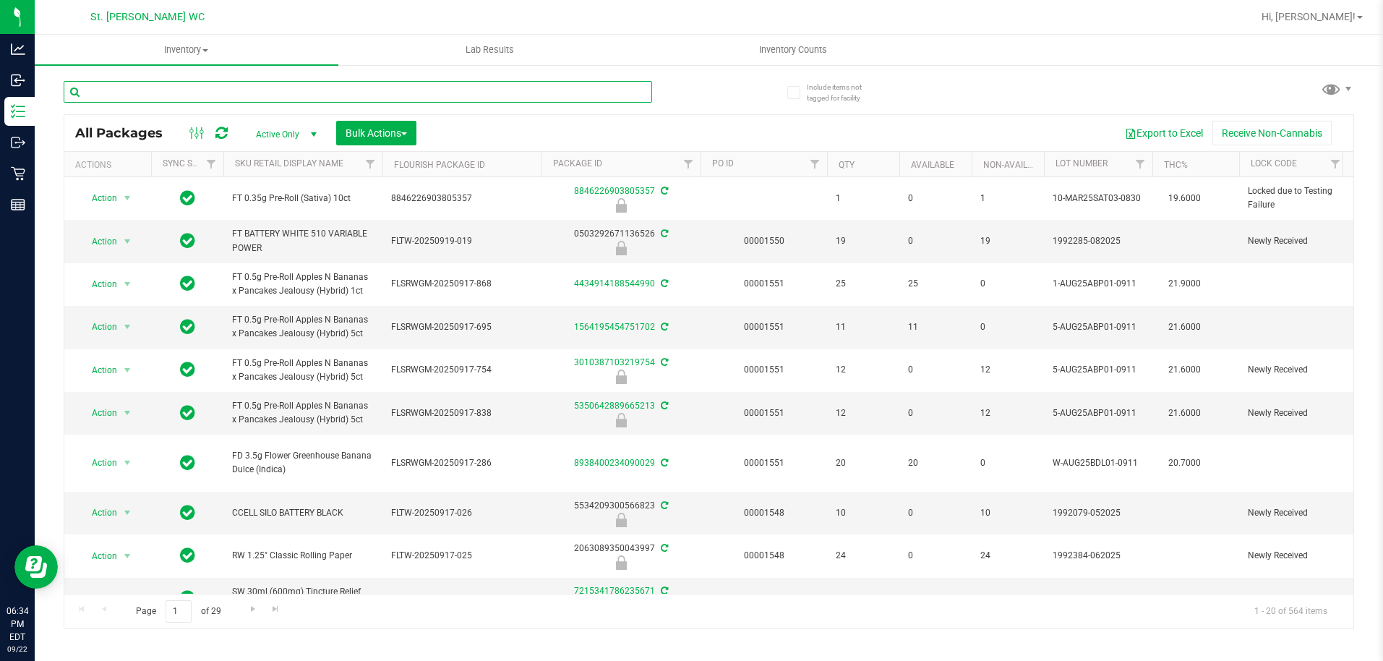
drag, startPoint x: 299, startPoint y: 91, endPoint x: 161, endPoint y: 92, distance: 138.1
click at [161, 92] on input "text" at bounding box center [358, 92] width 588 height 22
type input "1"
click at [191, 82] on input "text" at bounding box center [358, 92] width 588 height 22
paste input "FT 1g Vape Cart CDT Distillate Cookie Popz (Hybrid)"
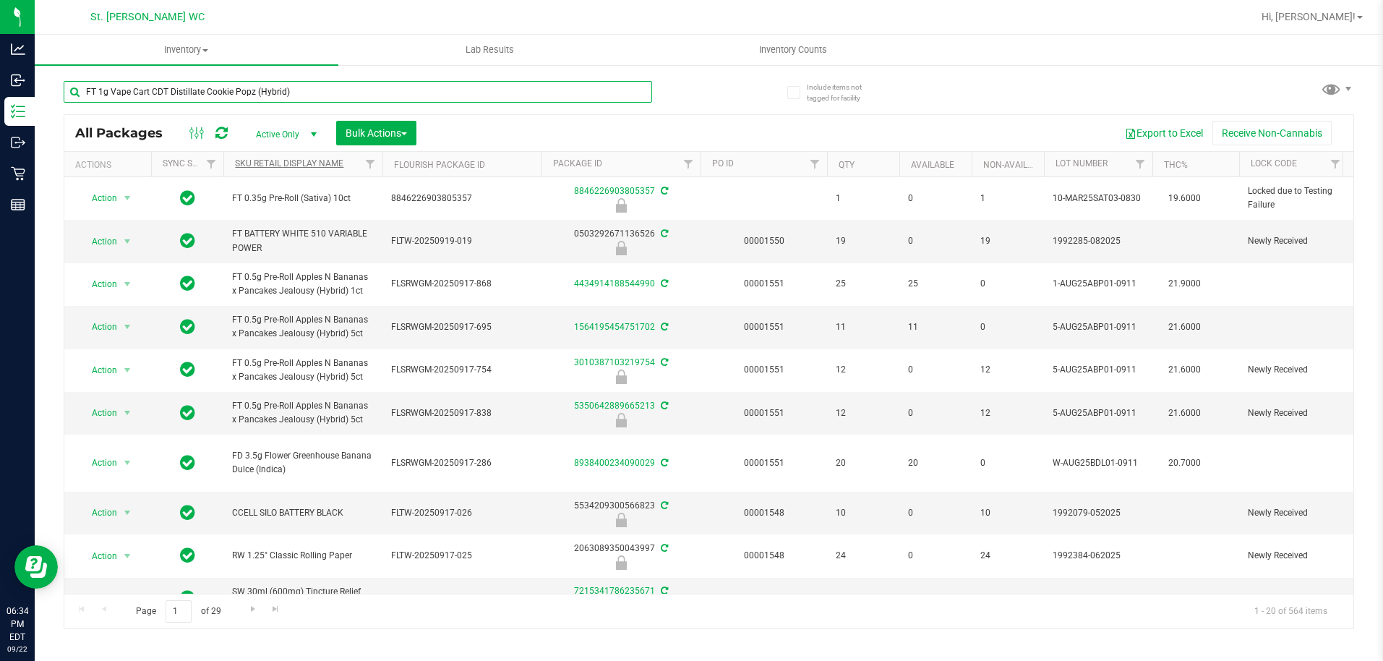
type input "FT 1g Vape Cart CDT Distillate Cookie Popz (Hybrid)"
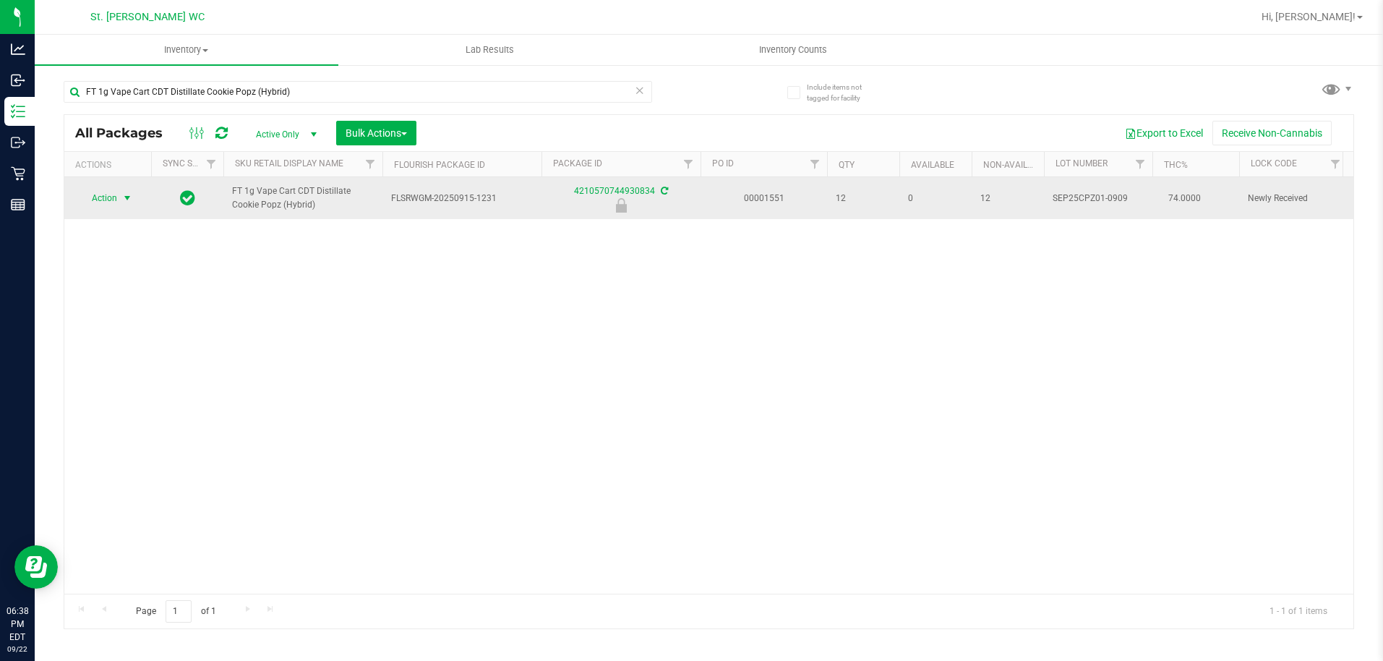
click at [117, 194] on span "Action" at bounding box center [98, 198] width 39 height 20
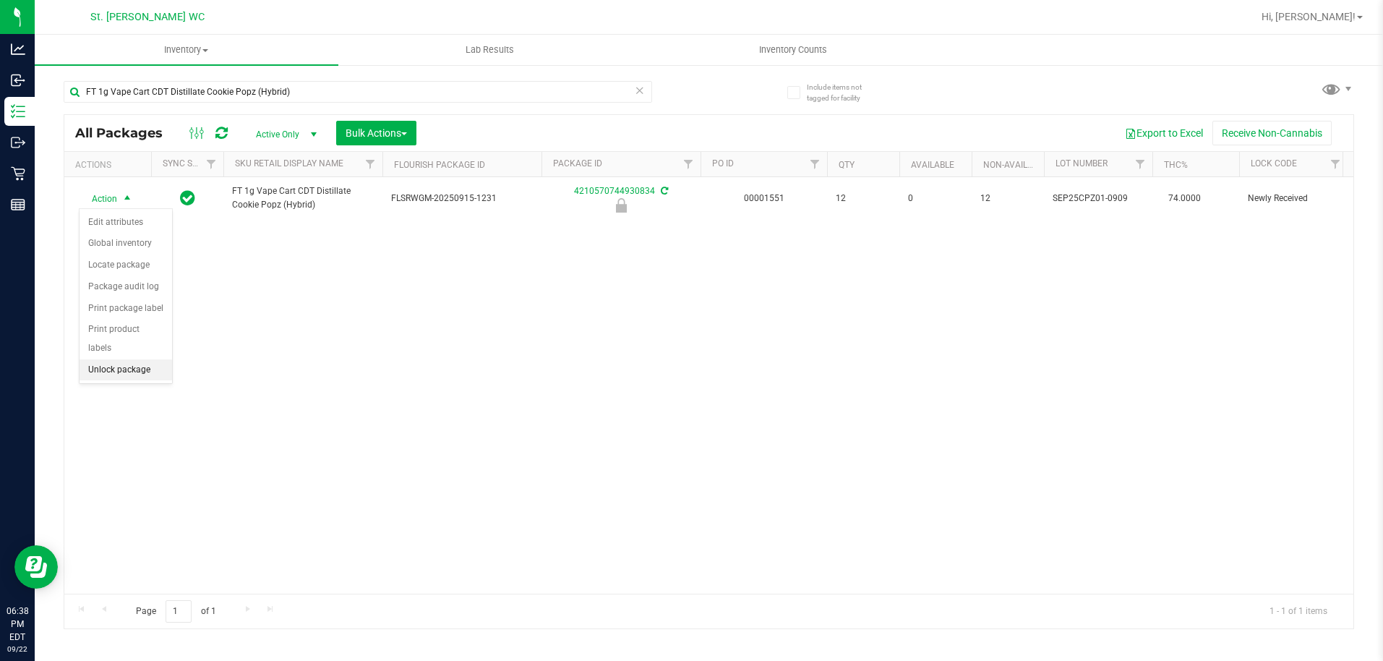
click at [123, 359] on li "Unlock package" at bounding box center [126, 370] width 93 height 22
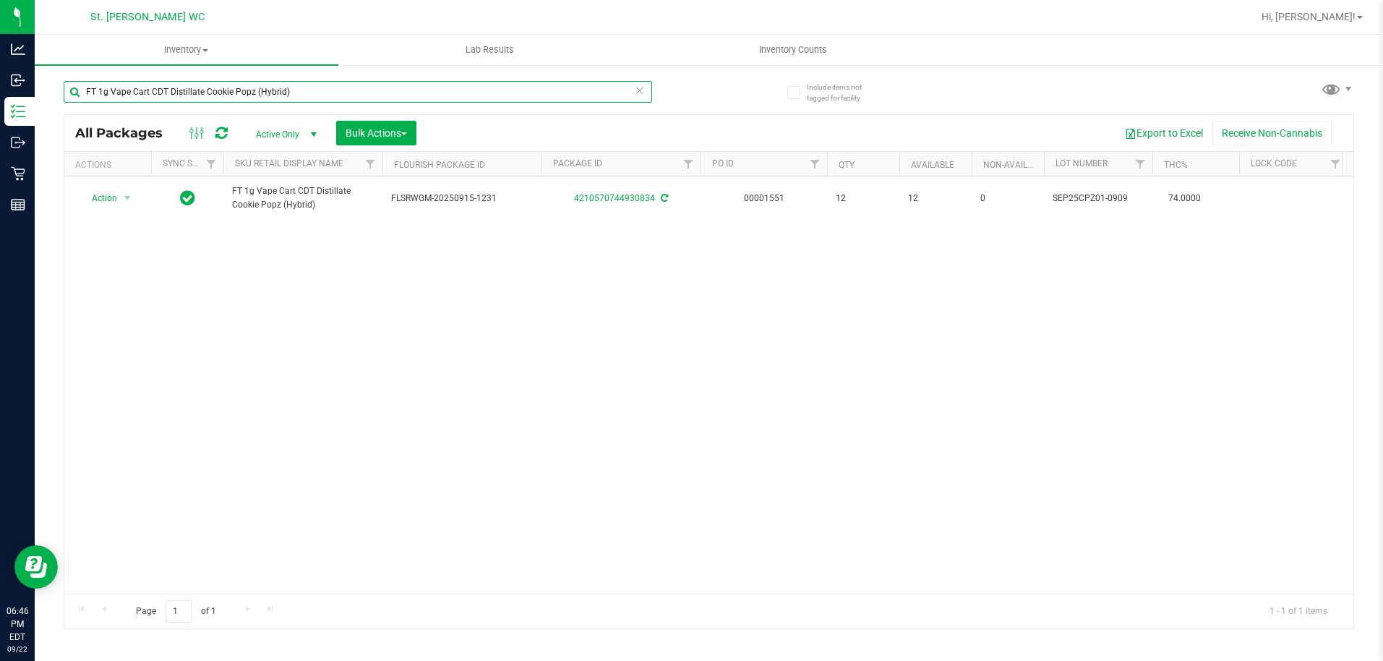
click at [466, 97] on input "FT 1g Vape Cart CDT Distillate Cookie Popz (Hybrid)" at bounding box center [358, 92] width 588 height 22
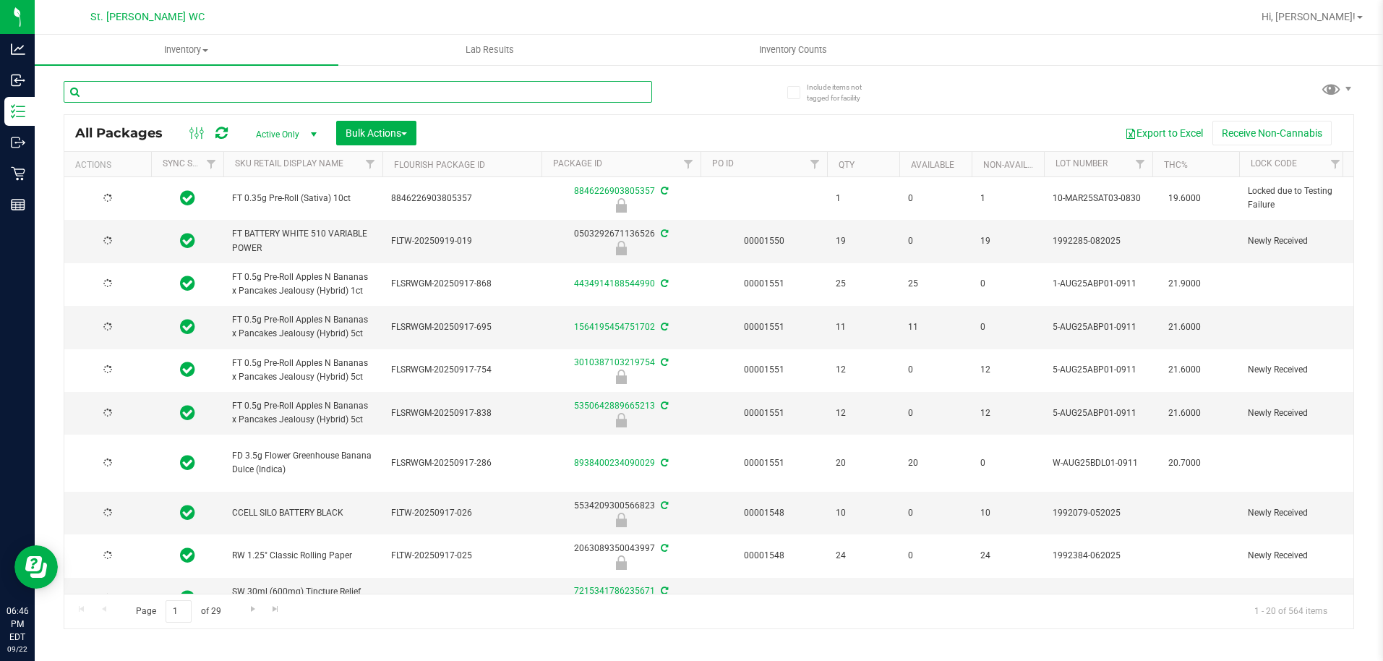
type input "[DATE]"
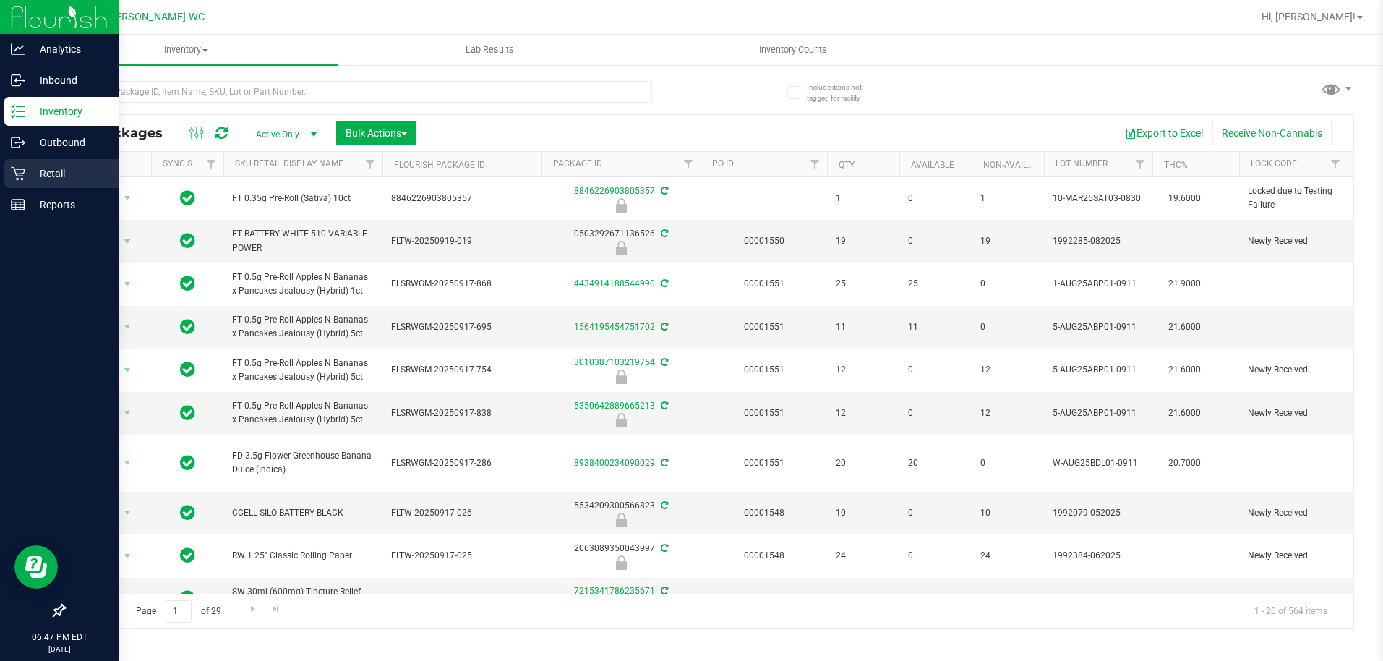
click at [17, 188] on link "Retail" at bounding box center [59, 174] width 119 height 31
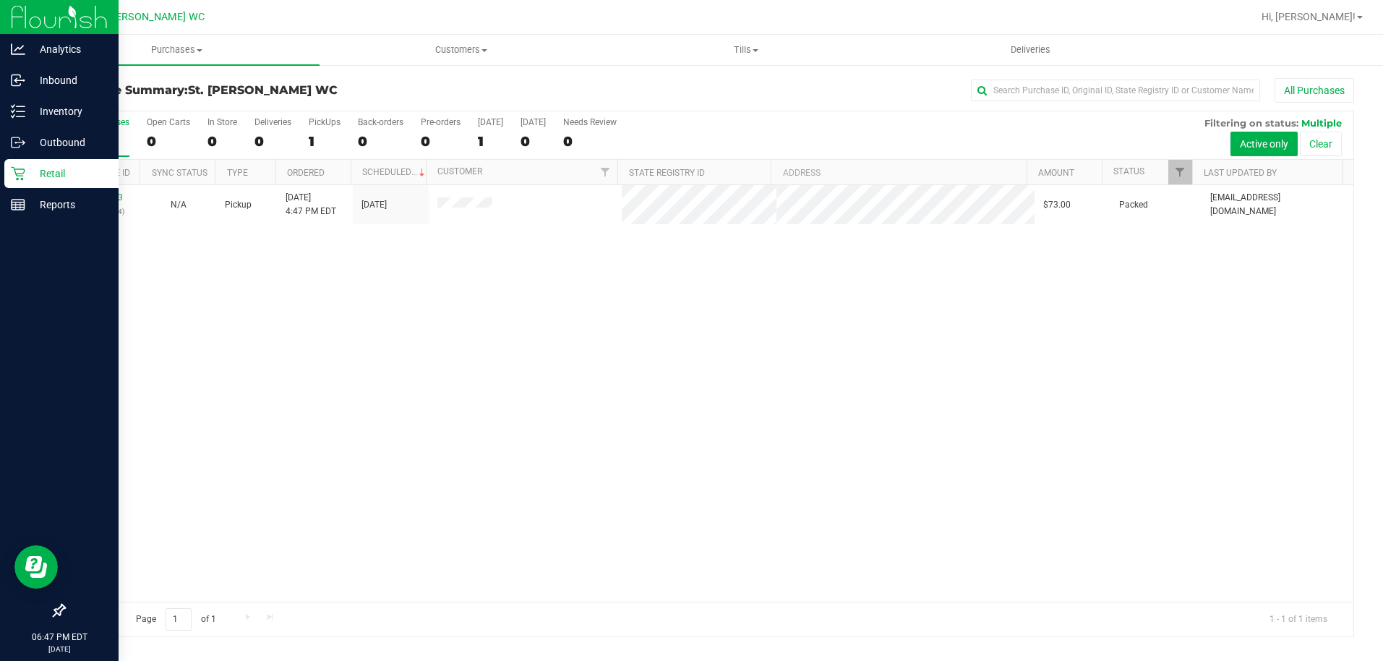
click at [528, 429] on div "11990173 (326793224) N/A Pickup 9/22/2025 4:47 PM EDT 9/22/2025 $73.00 Packed i…" at bounding box center [708, 393] width 1289 height 416
